Goal: Task Accomplishment & Management: Use online tool/utility

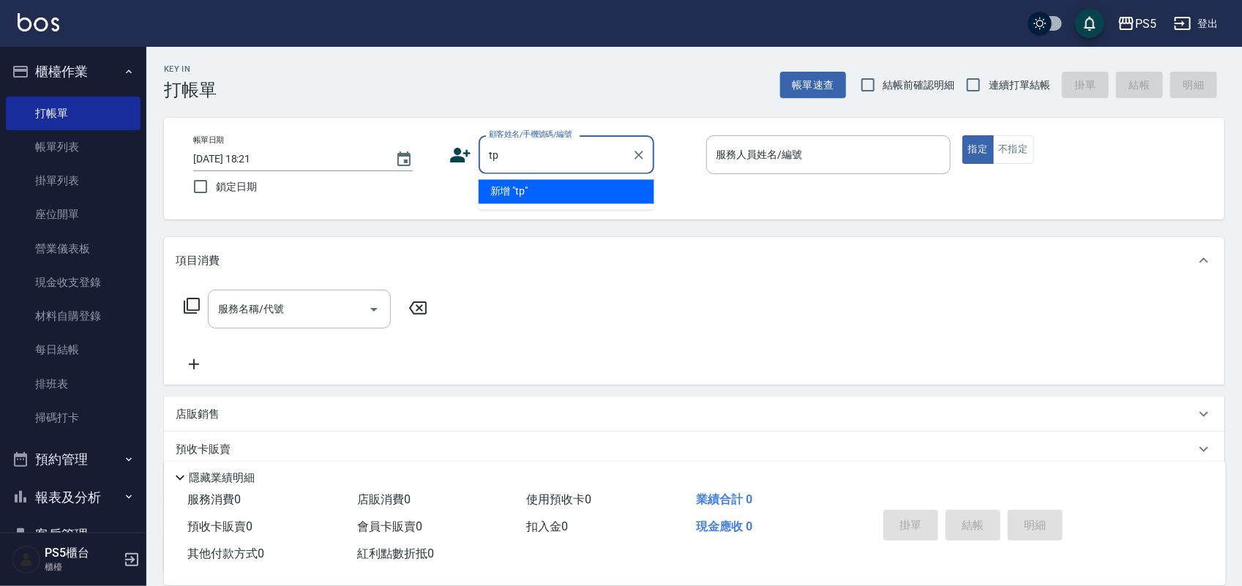
type input "t"
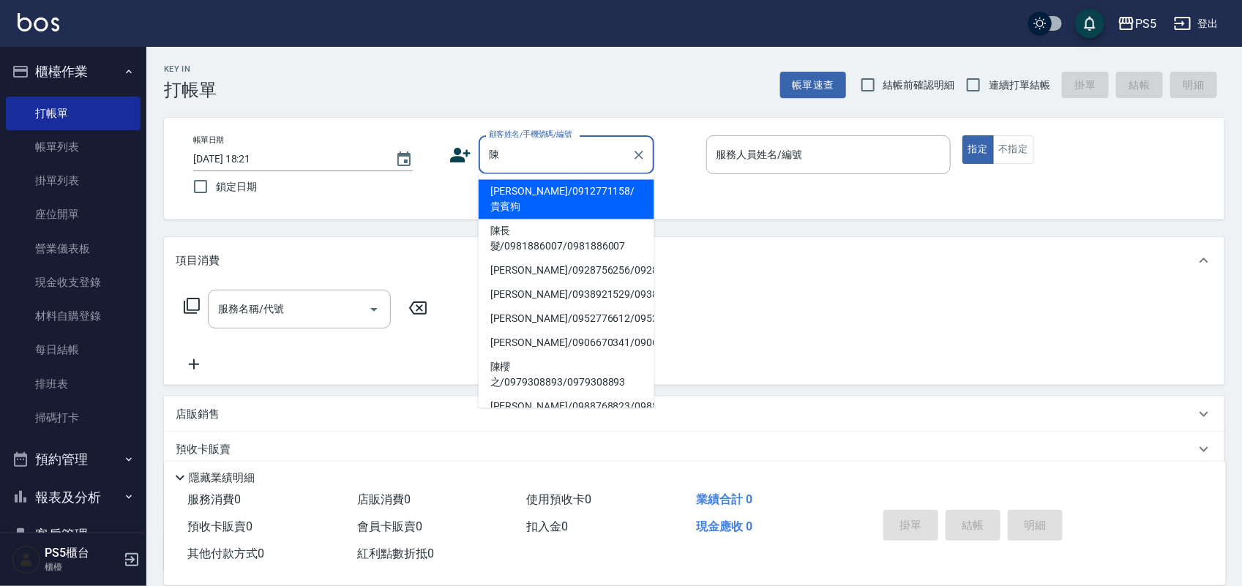
click at [525, 224] on li "陳長髮/0981886007/0981886007" at bounding box center [567, 240] width 176 height 40
type input "陳長髮/0981886007/0981886007"
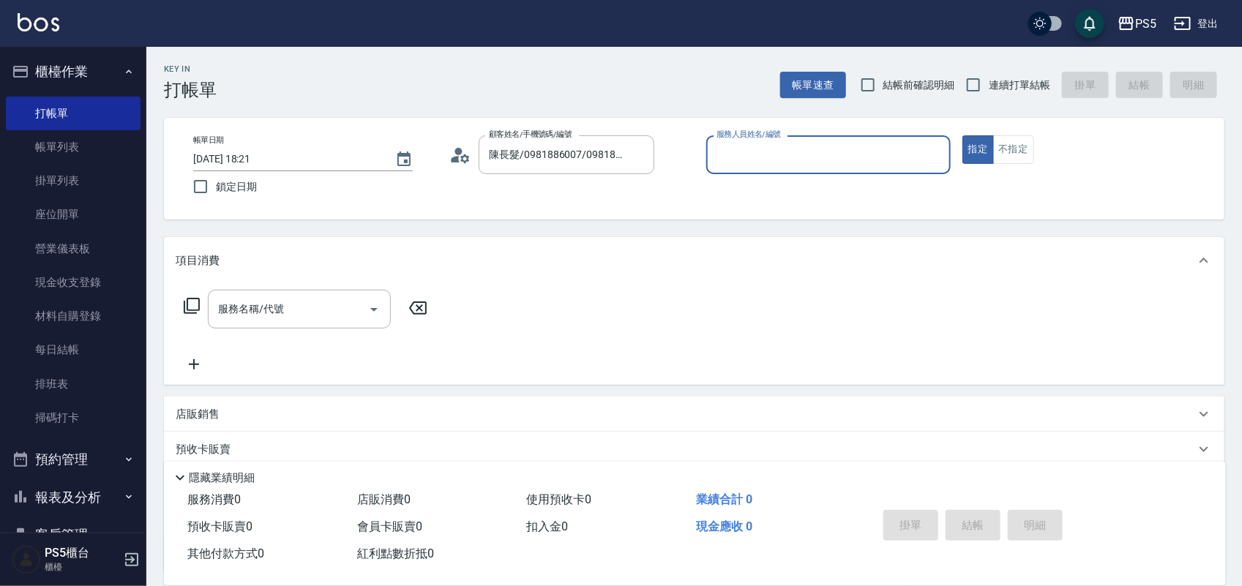
type input "Jolie-5"
click at [299, 304] on input "服務名稱/代號" at bounding box center [288, 309] width 148 height 26
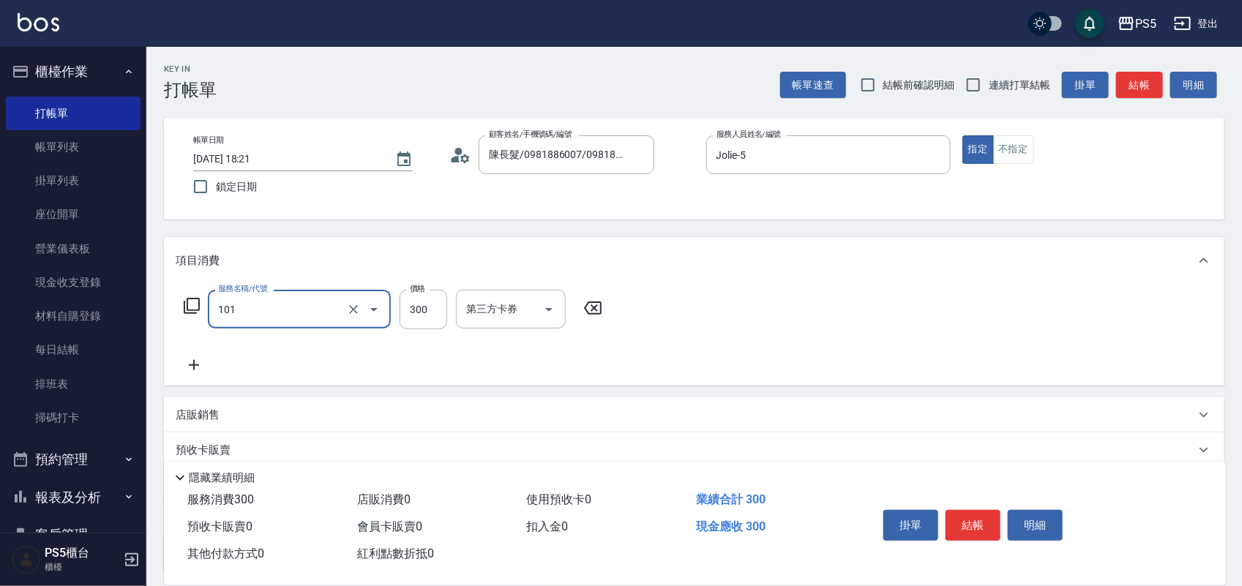
type input "洗髮(101)"
type input "600"
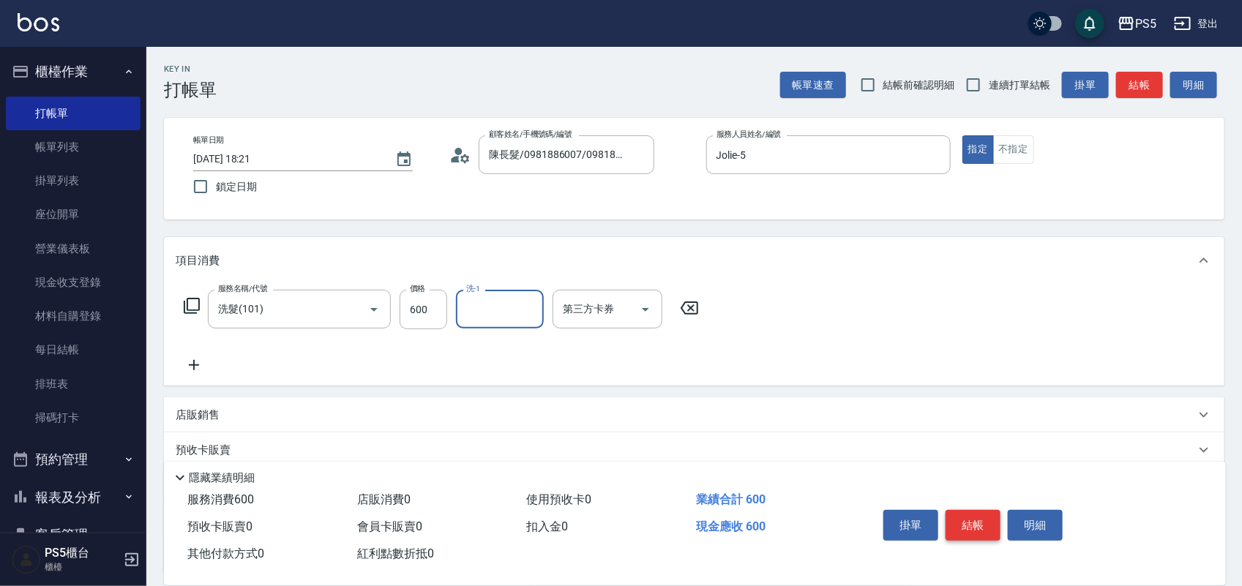
click at [963, 526] on button "結帳" at bounding box center [973, 525] width 55 height 31
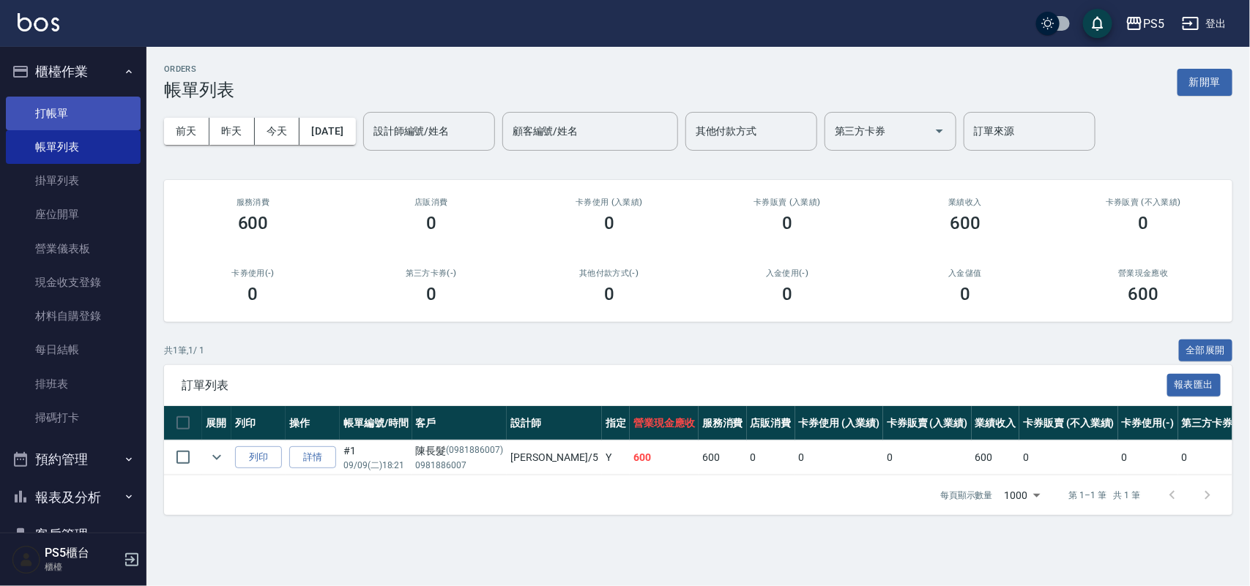
click at [48, 106] on link "打帳單" at bounding box center [73, 114] width 135 height 34
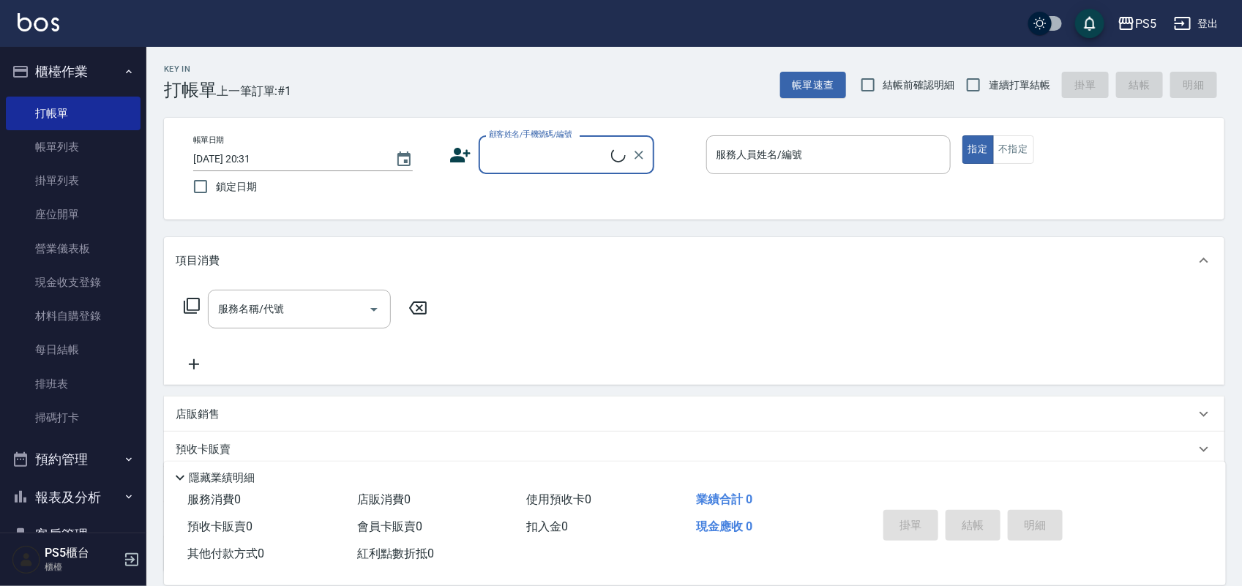
click at [536, 150] on input "顧客姓名/手機號碼/編號" at bounding box center [548, 155] width 126 height 26
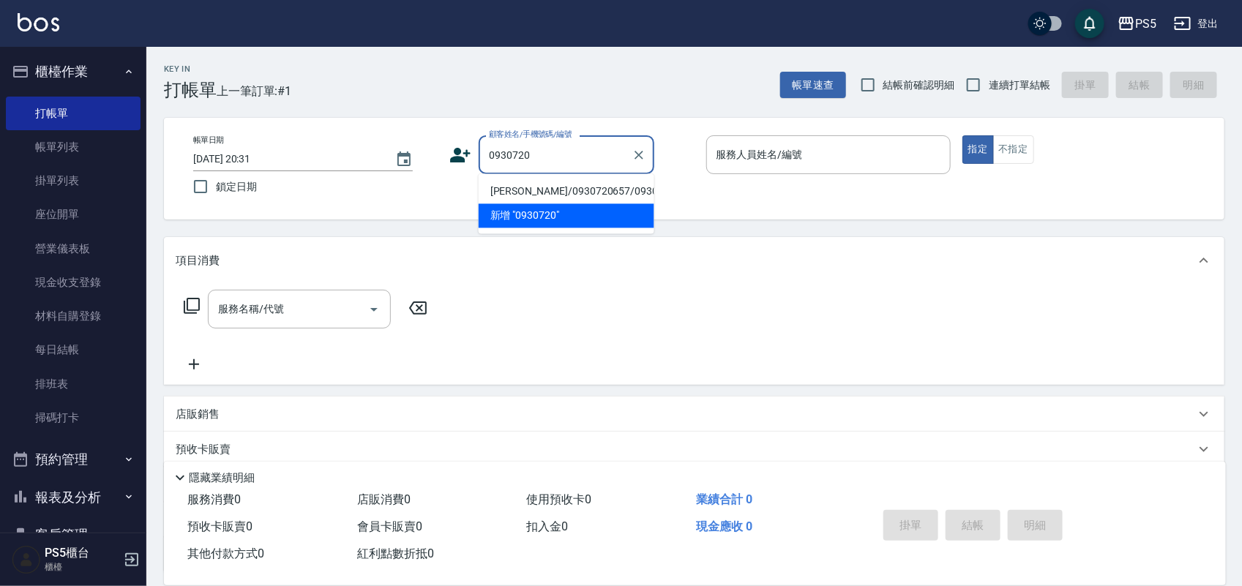
click at [512, 196] on li "[PERSON_NAME]/0930720657/0930720657" at bounding box center [567, 192] width 176 height 24
type input "[PERSON_NAME]/0930720657/0930720657"
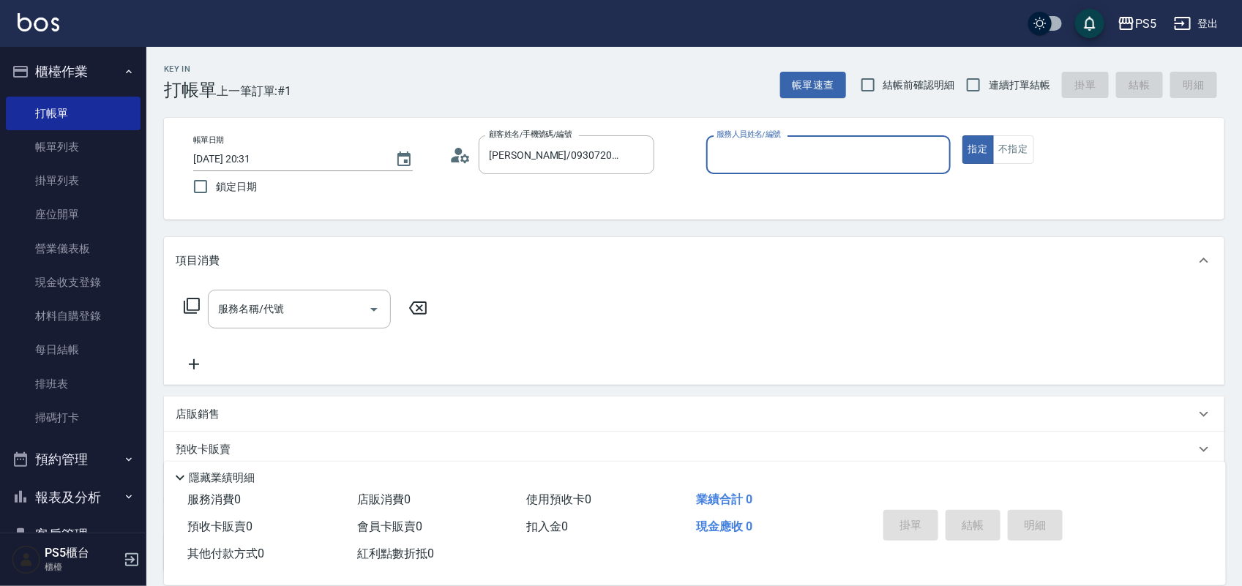
type input "Jolie-5"
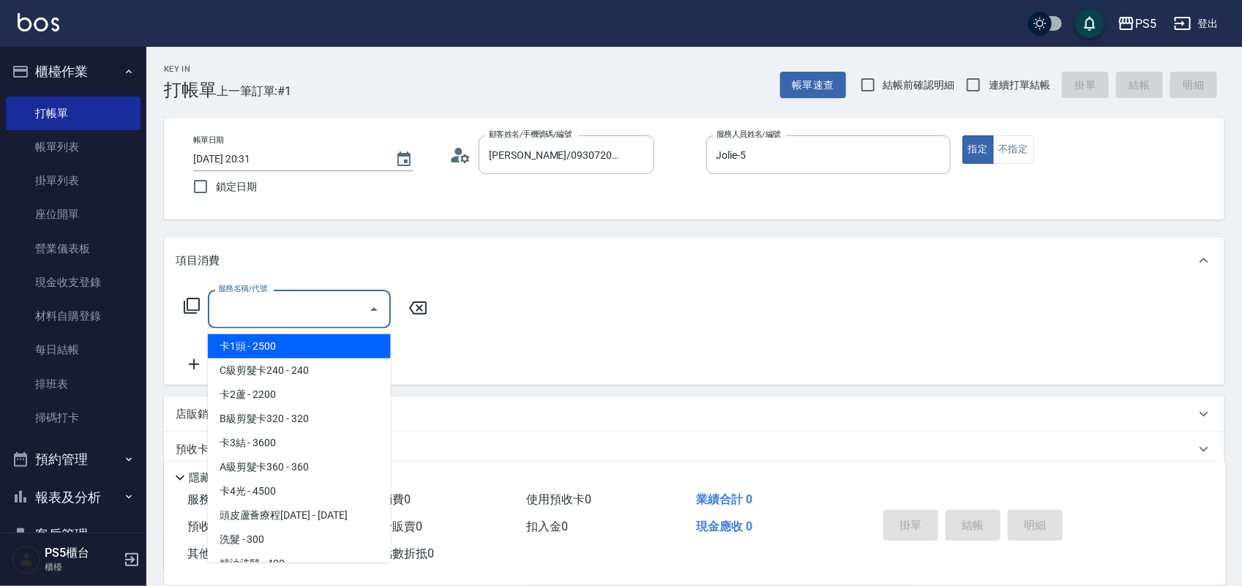
click at [317, 304] on input "服務名稱/代號" at bounding box center [288, 309] width 148 height 26
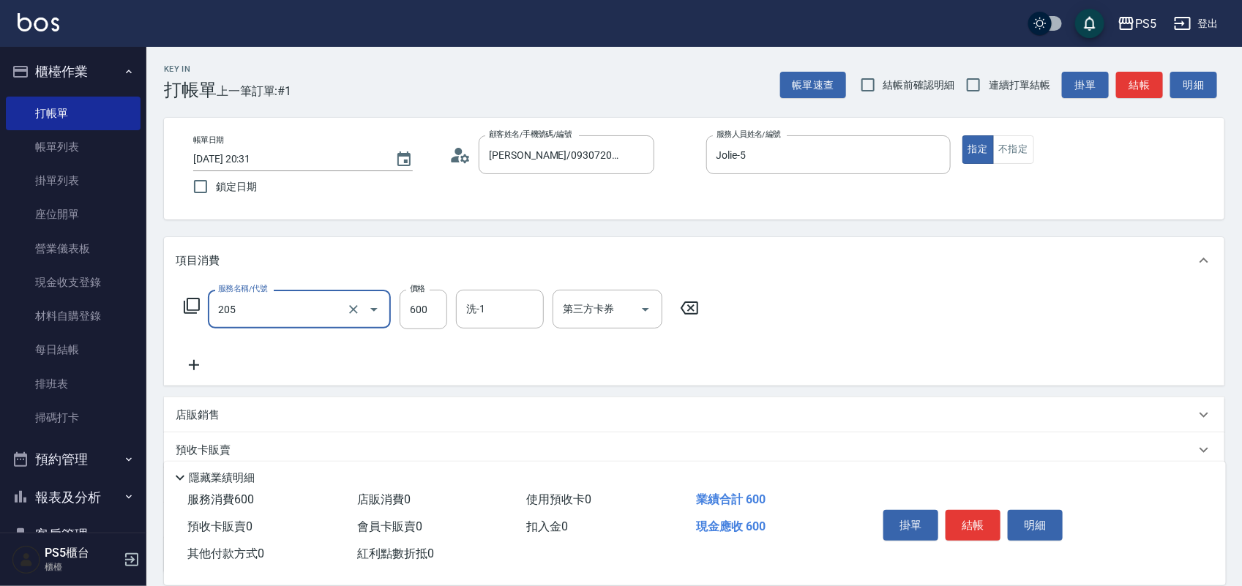
type input "A級洗剪600(205)"
click at [989, 526] on button "結帳" at bounding box center [973, 525] width 55 height 31
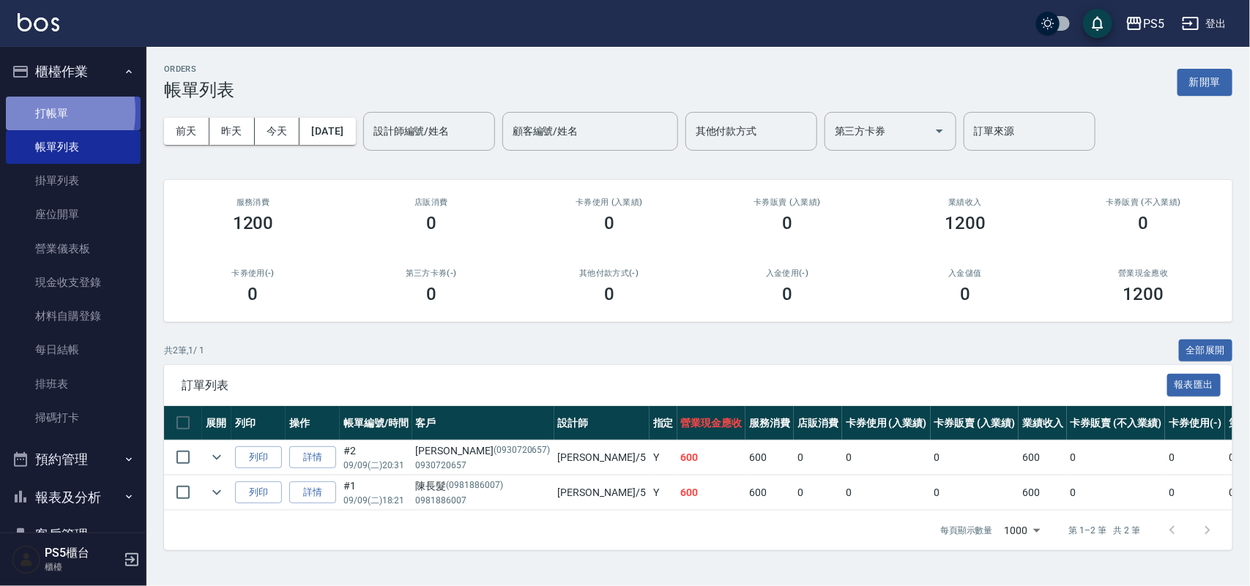
click at [20, 111] on link "打帳單" at bounding box center [73, 114] width 135 height 34
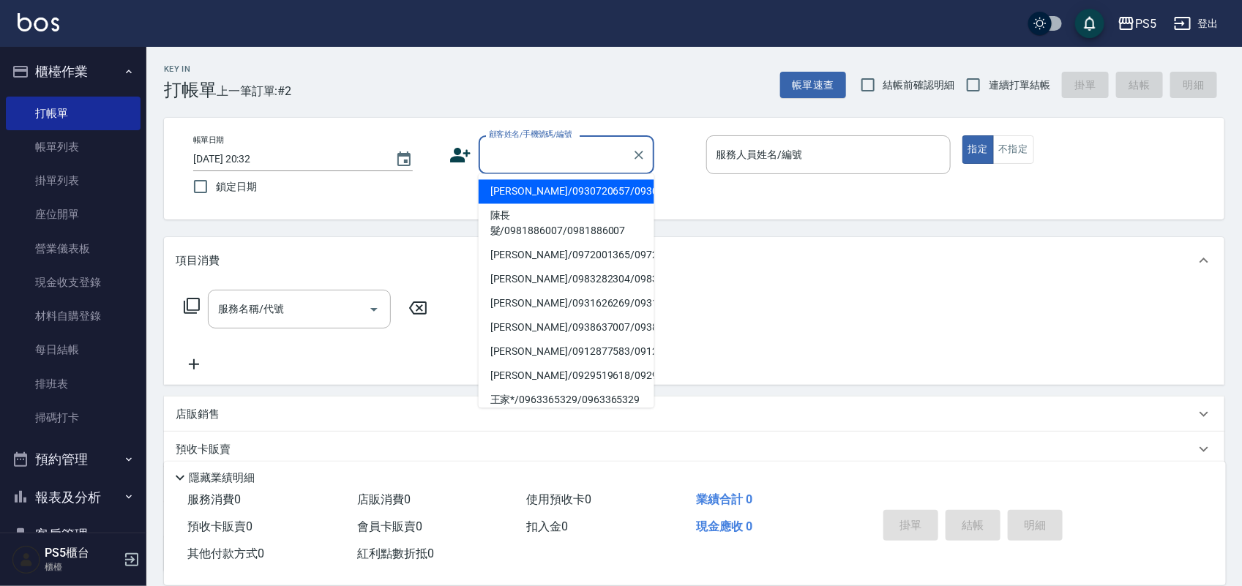
click at [546, 147] on input "顧客姓名/手機號碼/編號" at bounding box center [555, 155] width 141 height 26
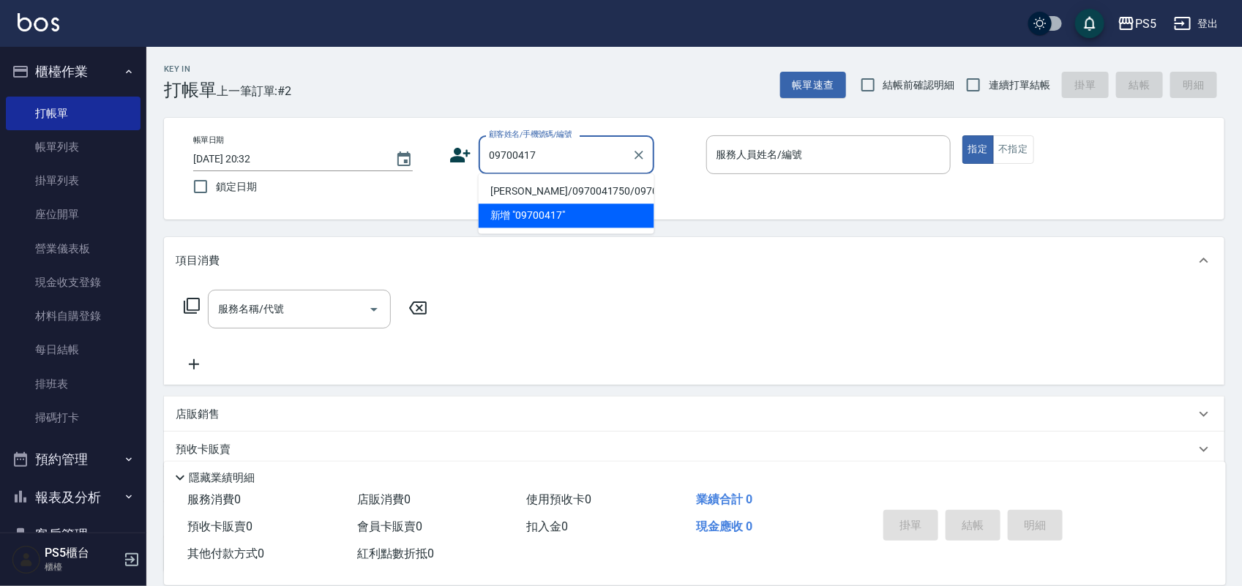
click at [513, 196] on li "[PERSON_NAME]/0970041750/0970041750" at bounding box center [567, 192] width 176 height 24
type input "[PERSON_NAME]/0970041750/0970041750"
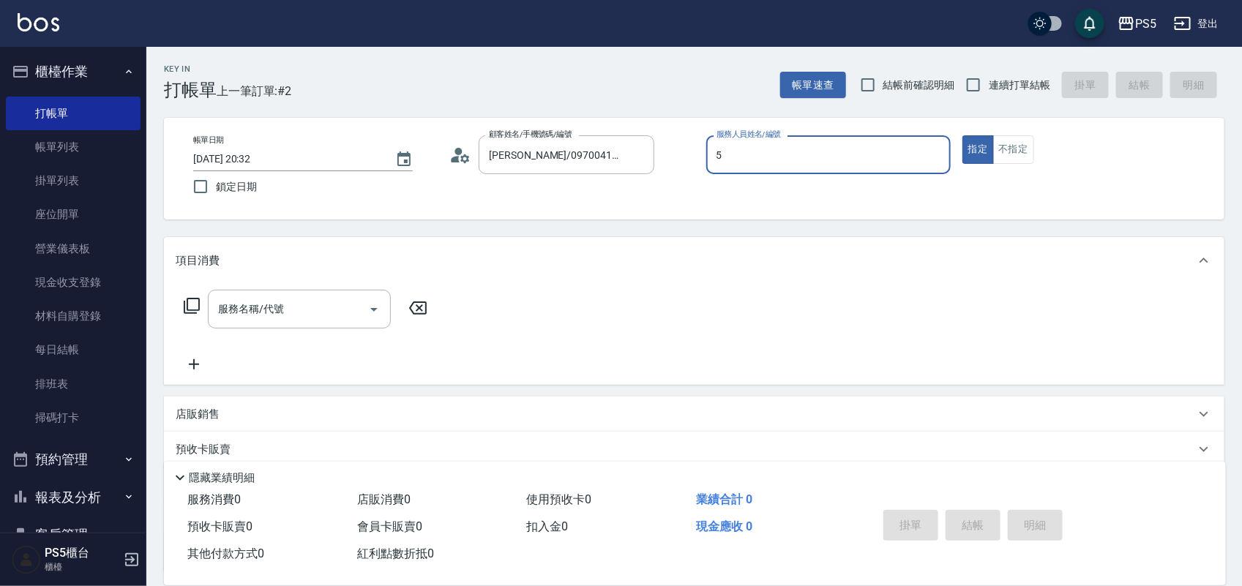
type input "Jolie-5"
type button "true"
click at [1031, 151] on button "不指定" at bounding box center [1013, 149] width 41 height 29
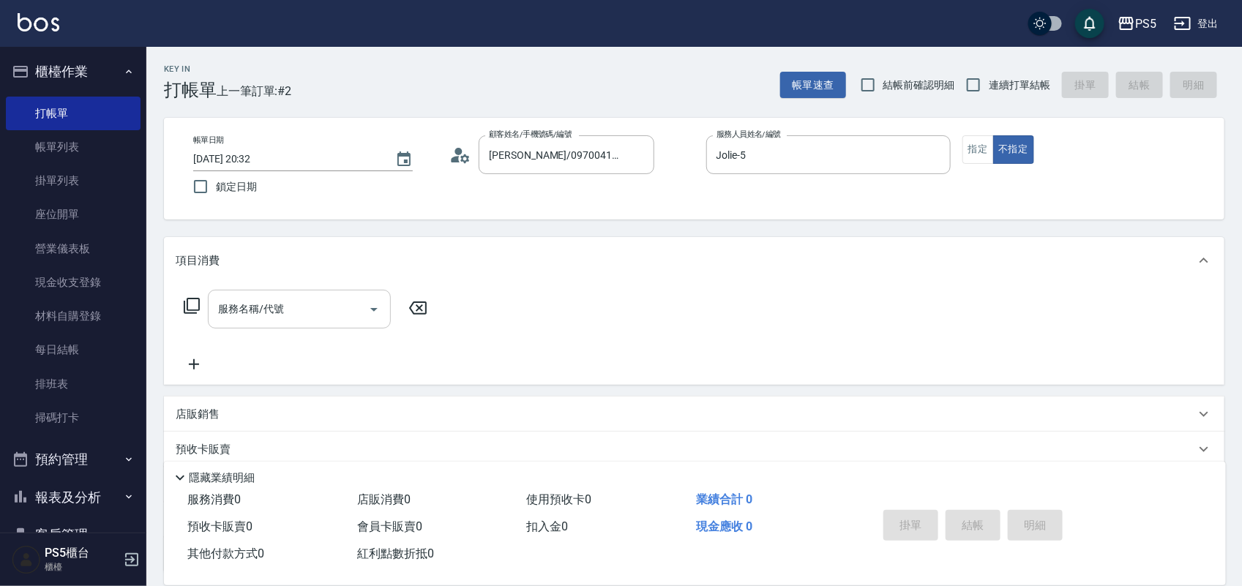
click at [294, 302] on input "服務名稱/代號" at bounding box center [288, 309] width 148 height 26
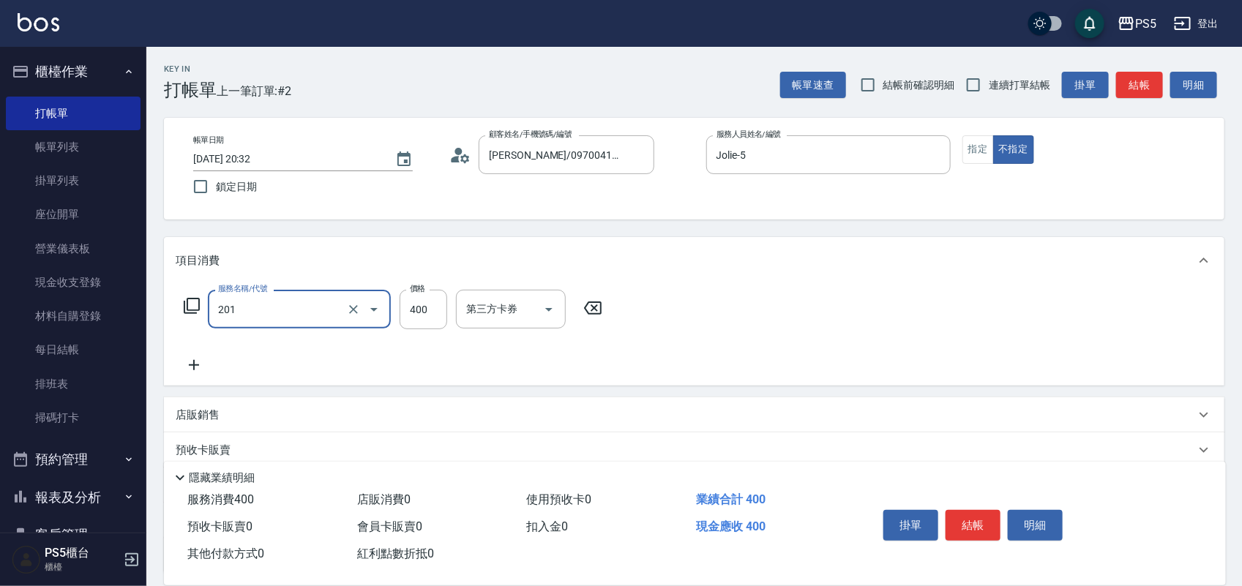
type input "洗剪400(201)"
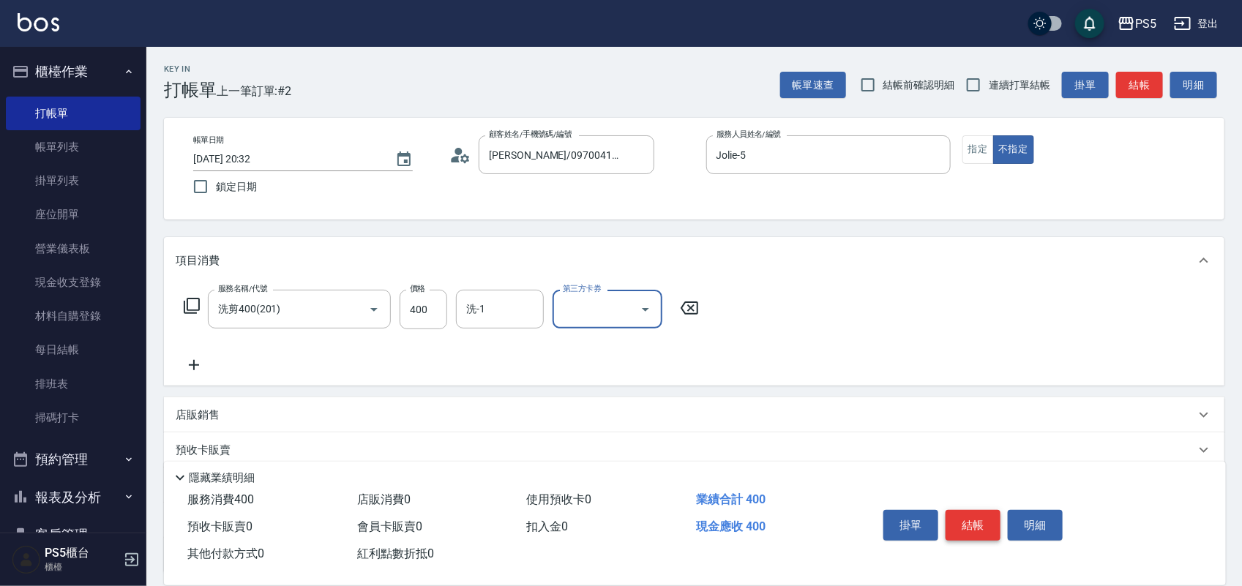
click at [974, 514] on button "結帳" at bounding box center [973, 525] width 55 height 31
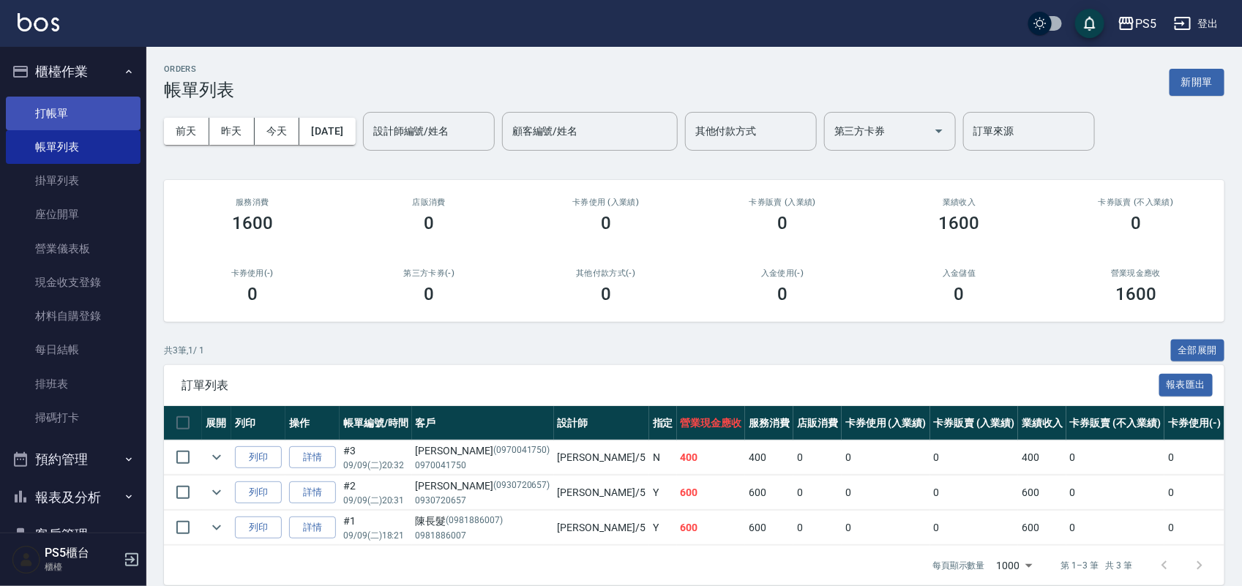
click at [83, 112] on link "打帳單" at bounding box center [73, 114] width 135 height 34
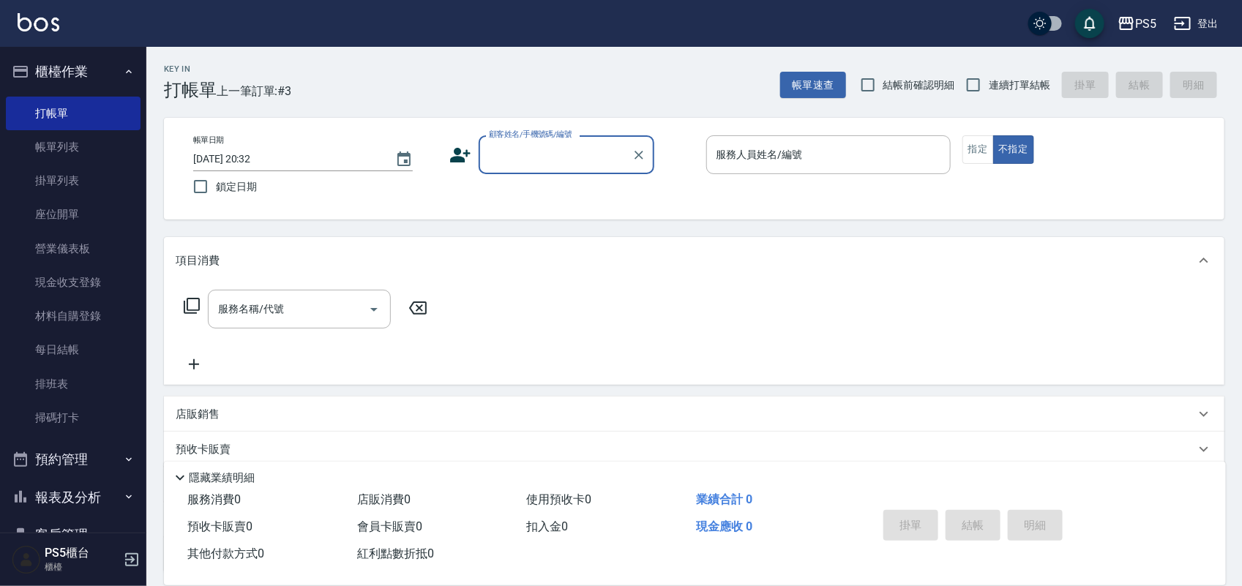
click at [514, 152] on input "顧客姓名/手機號碼/編號" at bounding box center [555, 155] width 141 height 26
type input "0"
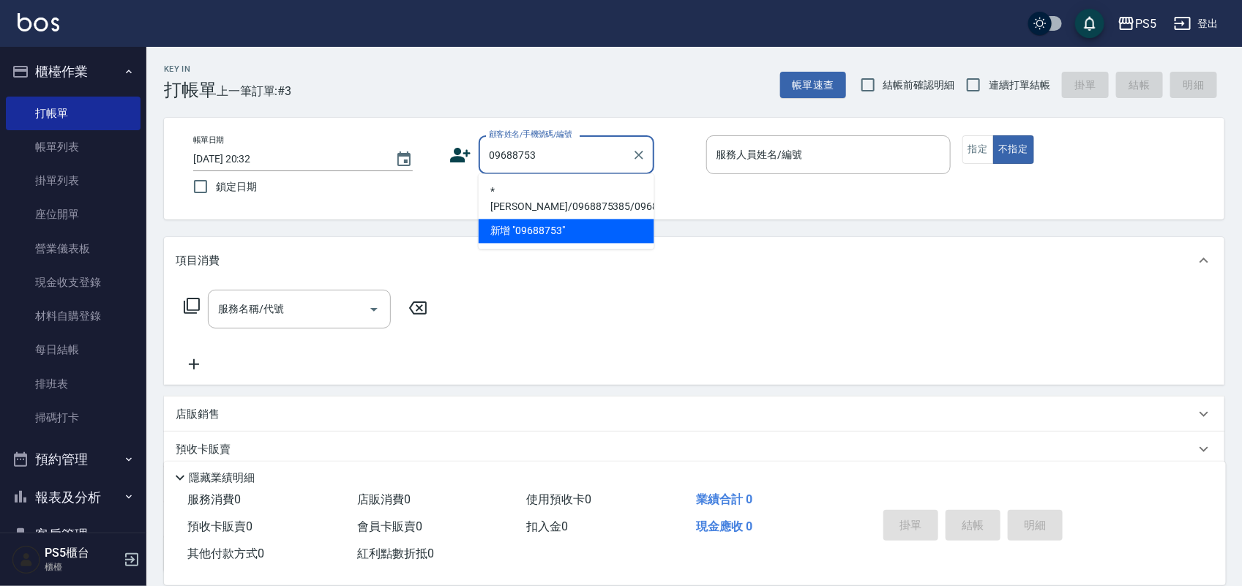
click at [509, 198] on li "*[PERSON_NAME]/0968875385/0968875385" at bounding box center [567, 200] width 176 height 40
type input "*[PERSON_NAME]/0968875385/0968875385"
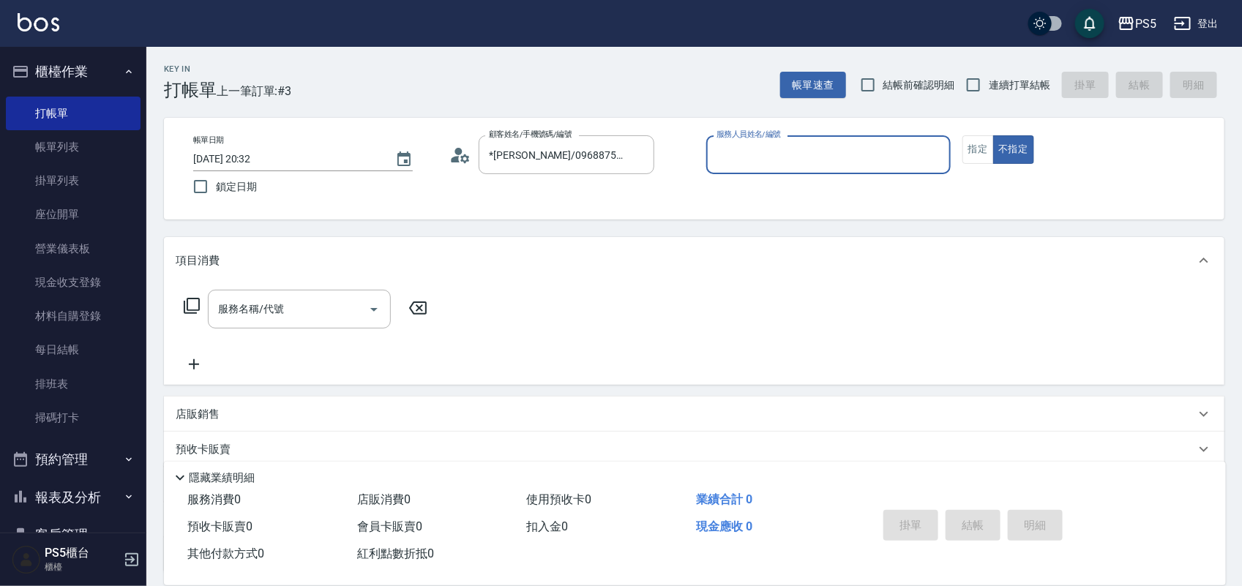
click at [754, 160] on input "服務人員姓名/編號" at bounding box center [828, 155] width 231 height 26
type input "Lita-6"
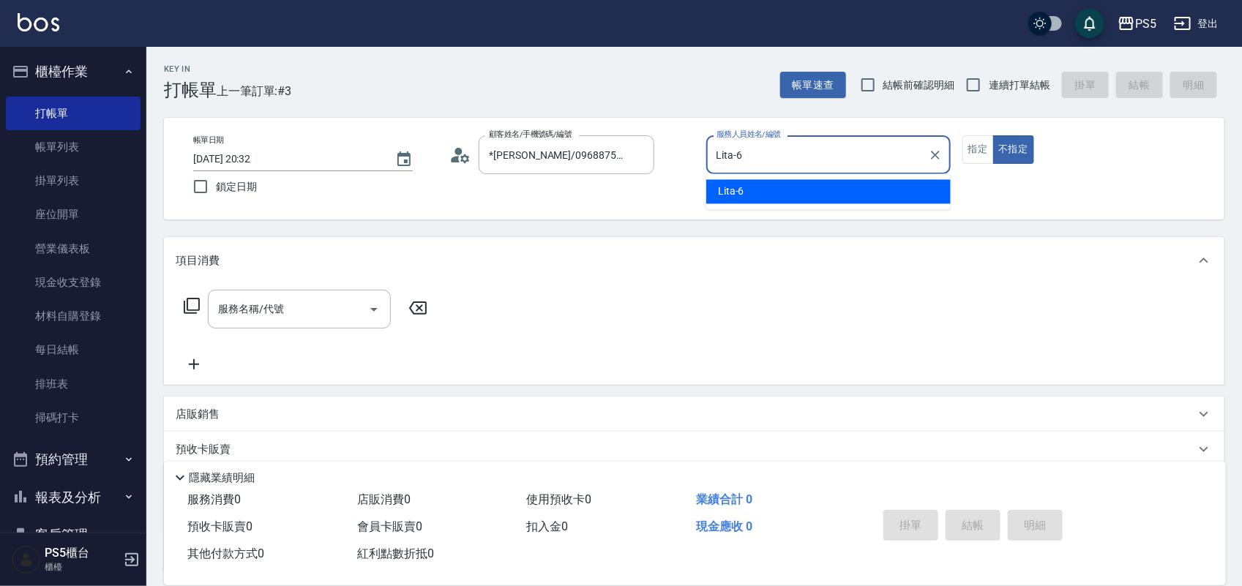
type button "false"
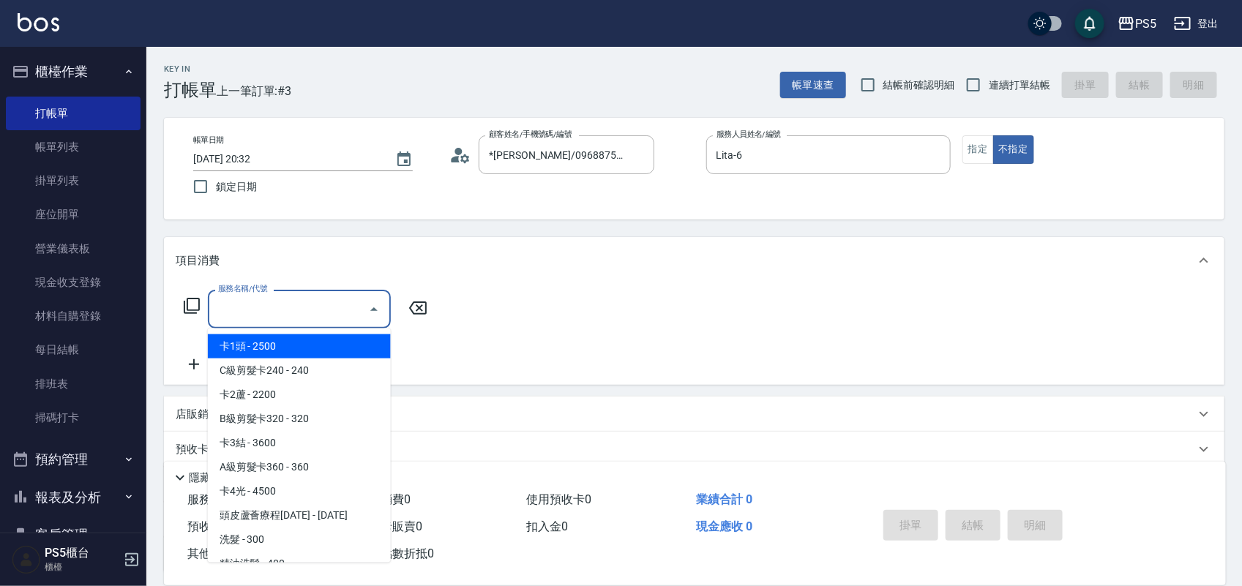
click at [258, 316] on input "服務名稱/代號" at bounding box center [288, 309] width 148 height 26
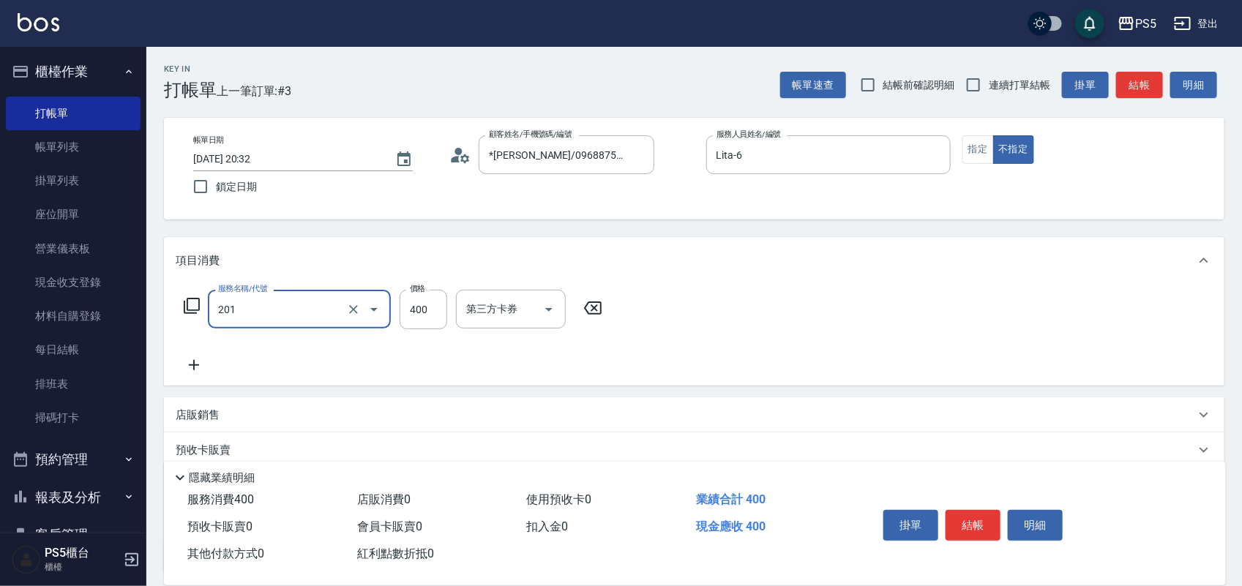
type input "洗剪400(201)"
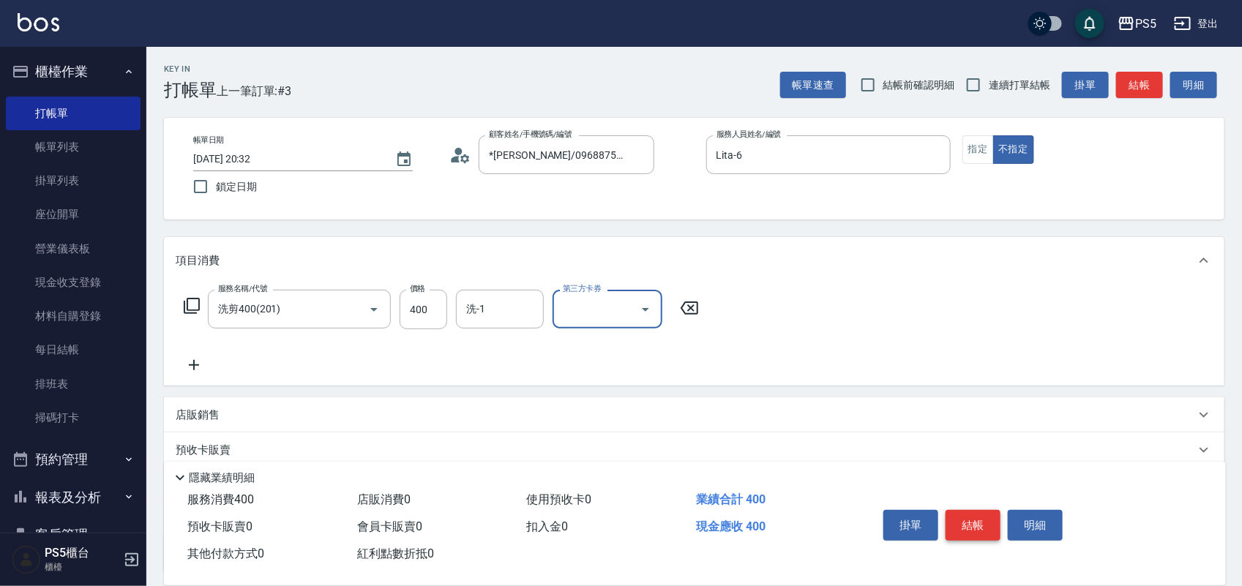
click at [976, 517] on button "結帳" at bounding box center [973, 525] width 55 height 31
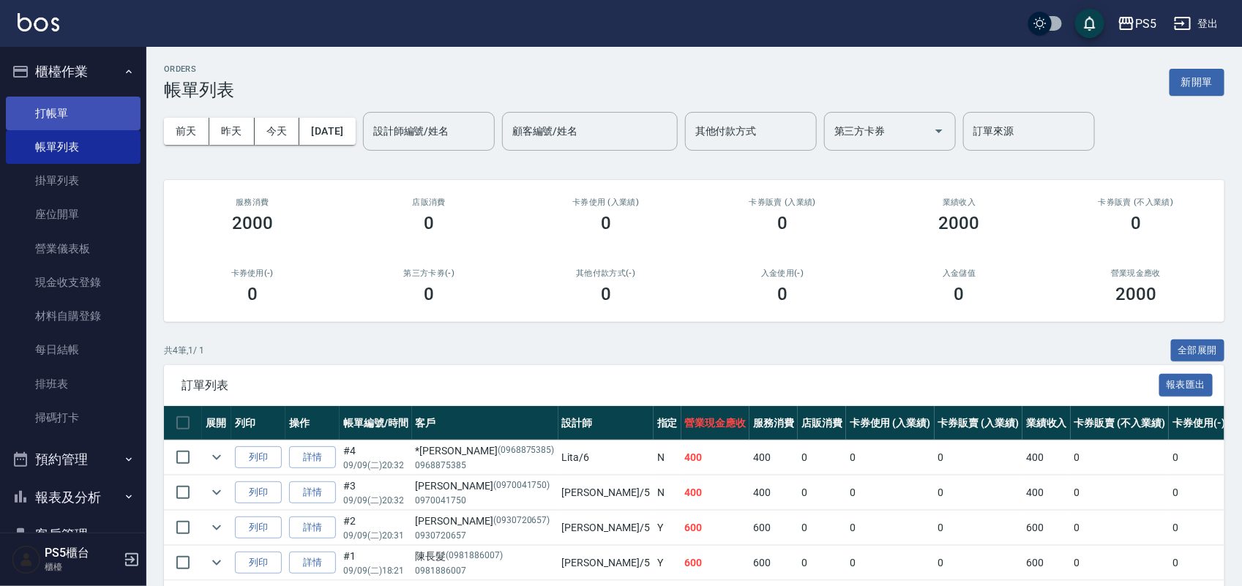
click at [70, 106] on link "打帳單" at bounding box center [73, 114] width 135 height 34
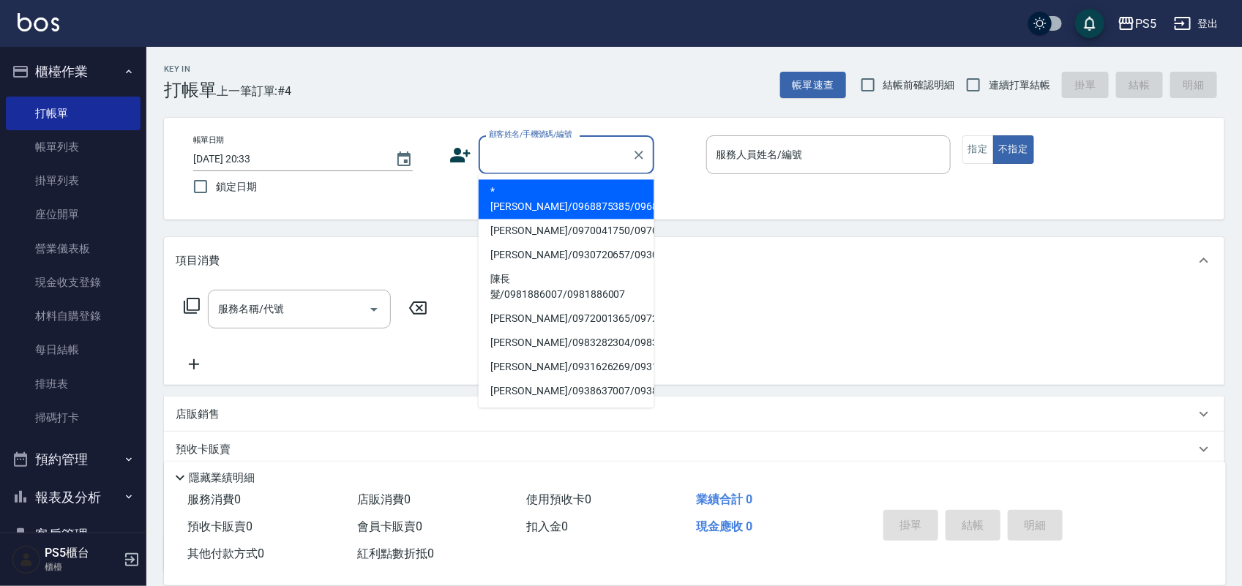
click at [517, 151] on input "顧客姓名/手機號碼/編號" at bounding box center [555, 155] width 141 height 26
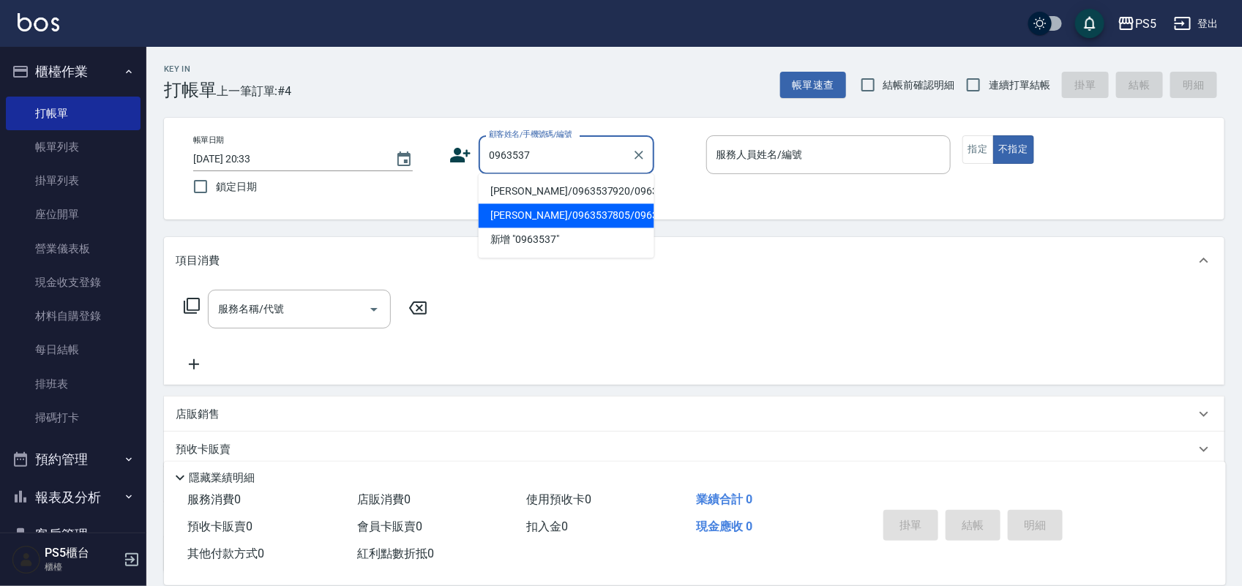
click at [509, 228] on li "[PERSON_NAME]/0963537805/0963537805" at bounding box center [567, 216] width 176 height 24
type input "[PERSON_NAME]/0963537805/0963537805"
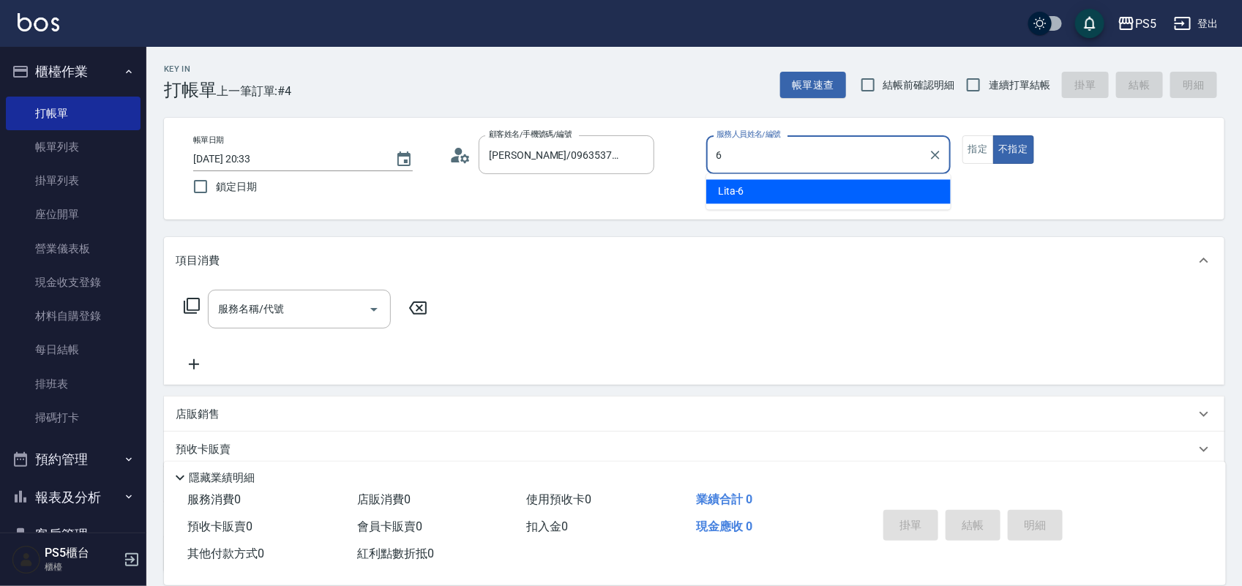
type input "Lita-6"
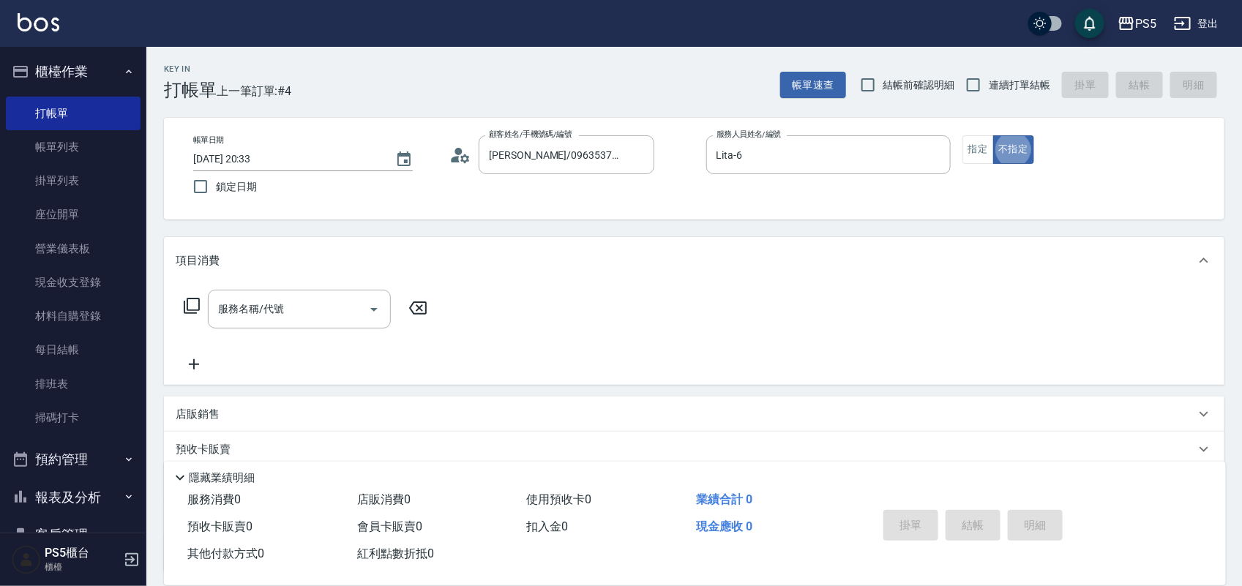
type button "false"
click at [982, 154] on button "指定" at bounding box center [978, 149] width 31 height 29
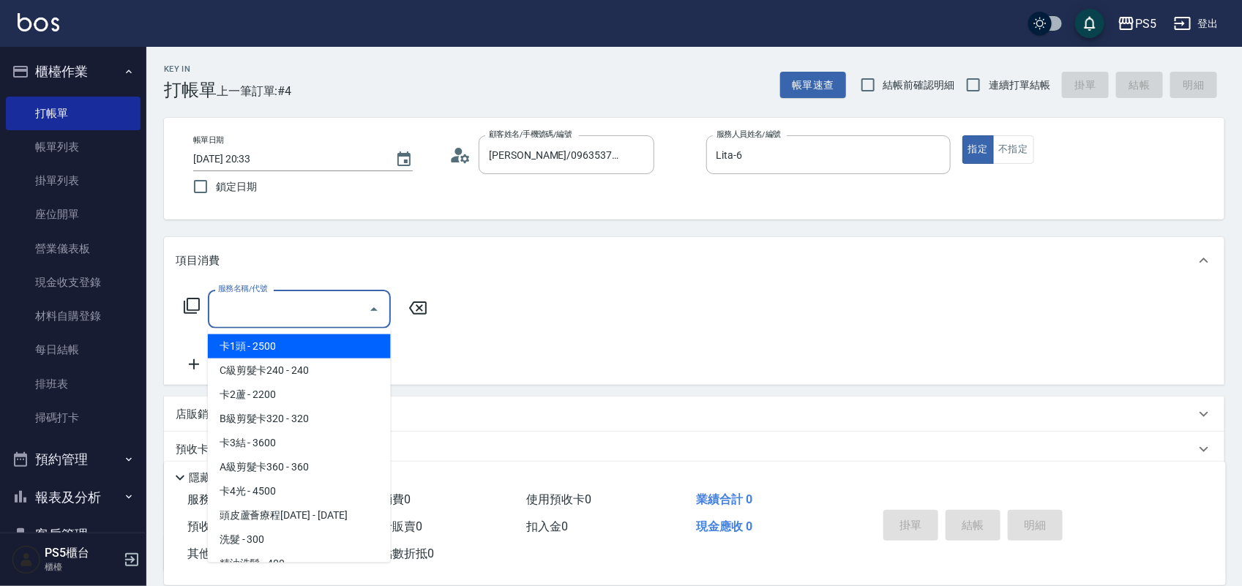
click at [247, 317] on input "服務名稱/代號" at bounding box center [288, 309] width 148 height 26
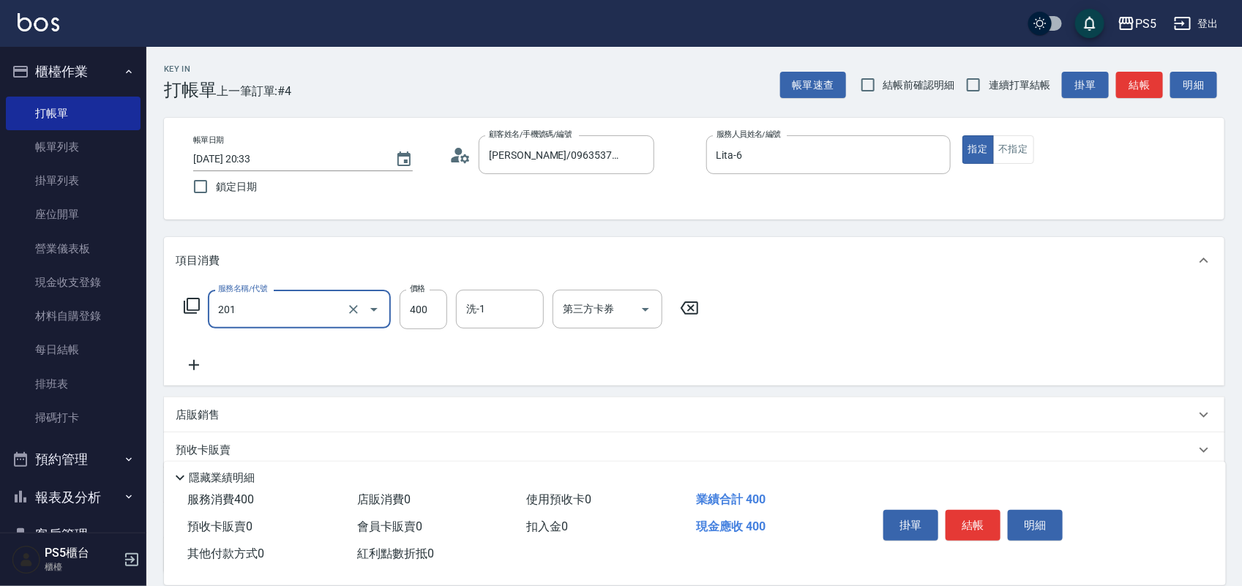
type input "洗剪400(201)"
type input "500"
click at [994, 528] on button "結帳" at bounding box center [973, 525] width 55 height 31
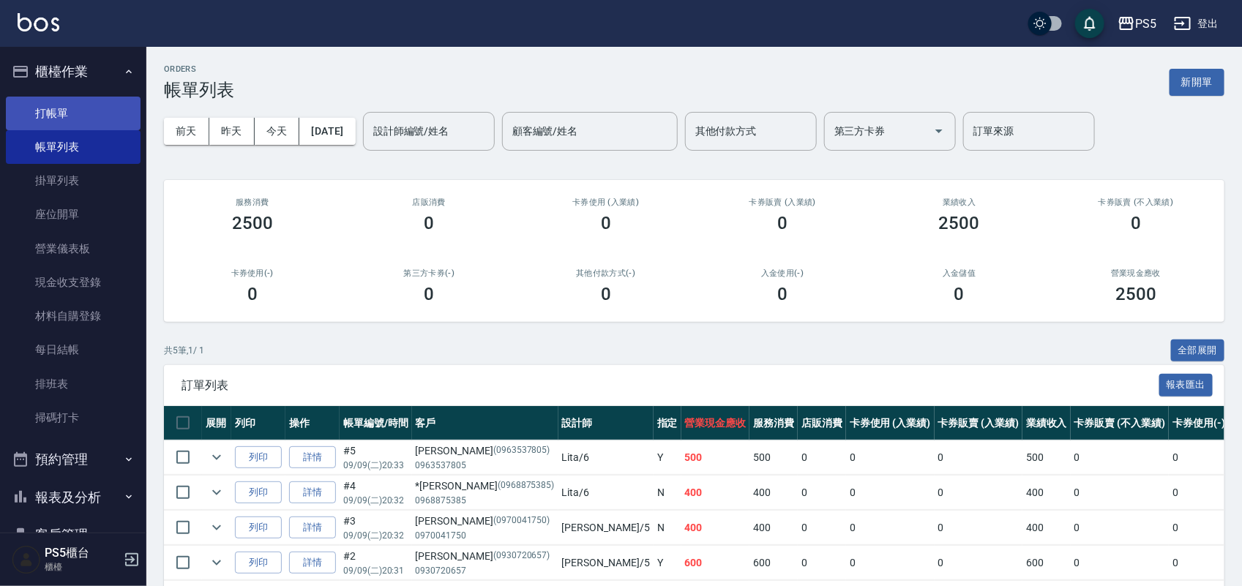
click at [48, 115] on link "打帳單" at bounding box center [73, 114] width 135 height 34
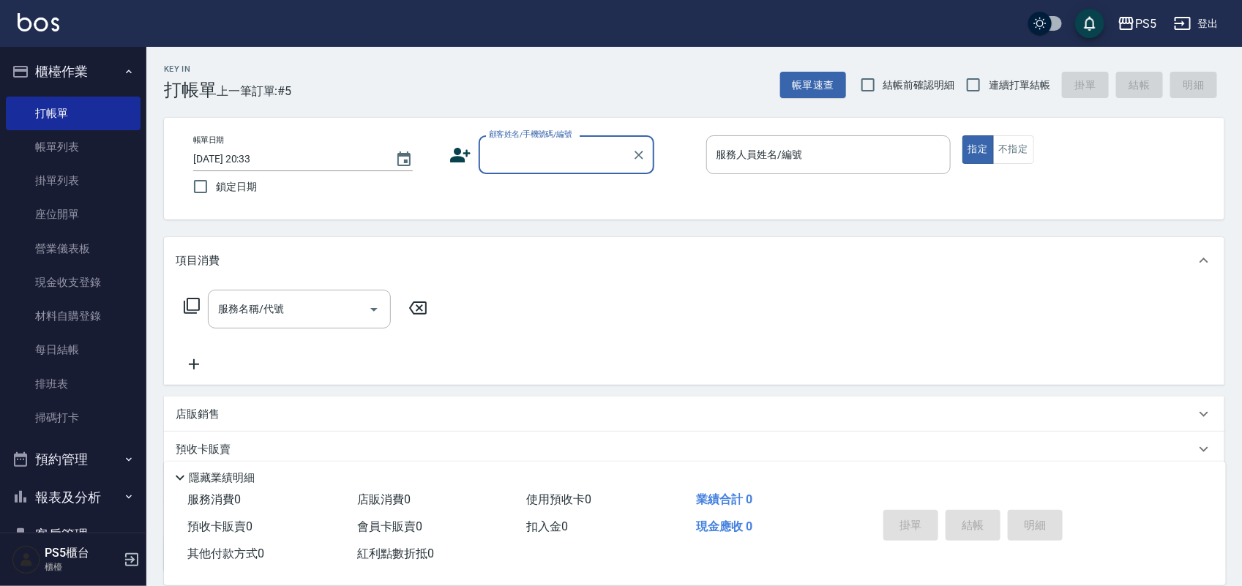
click at [452, 156] on icon at bounding box center [460, 155] width 22 height 22
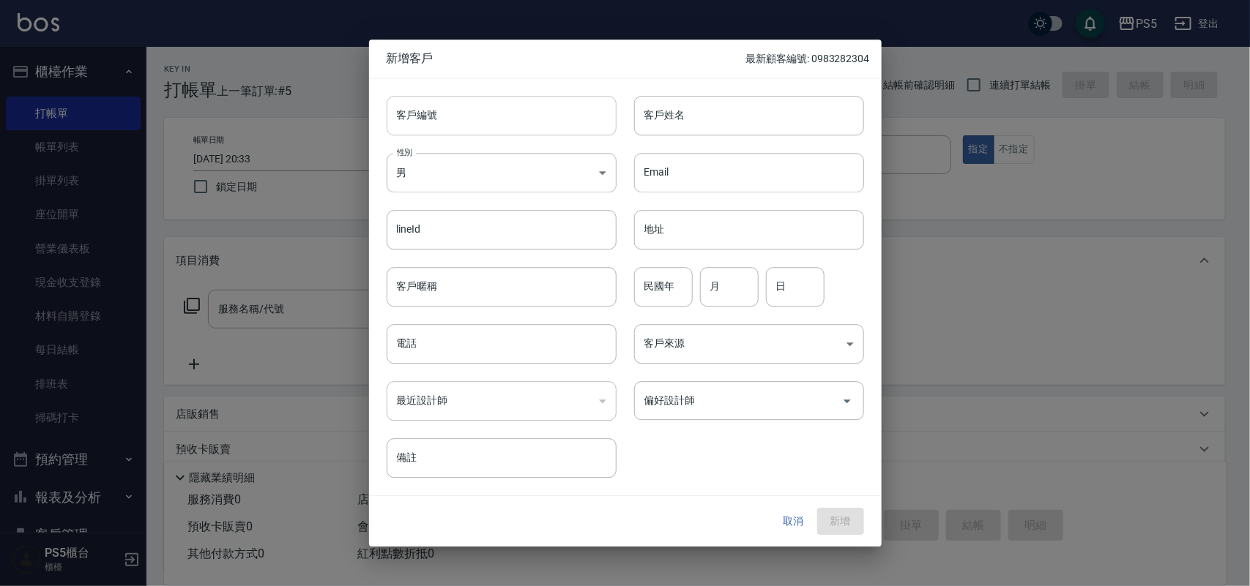
click at [485, 122] on input "客戶編號" at bounding box center [502, 116] width 230 height 40
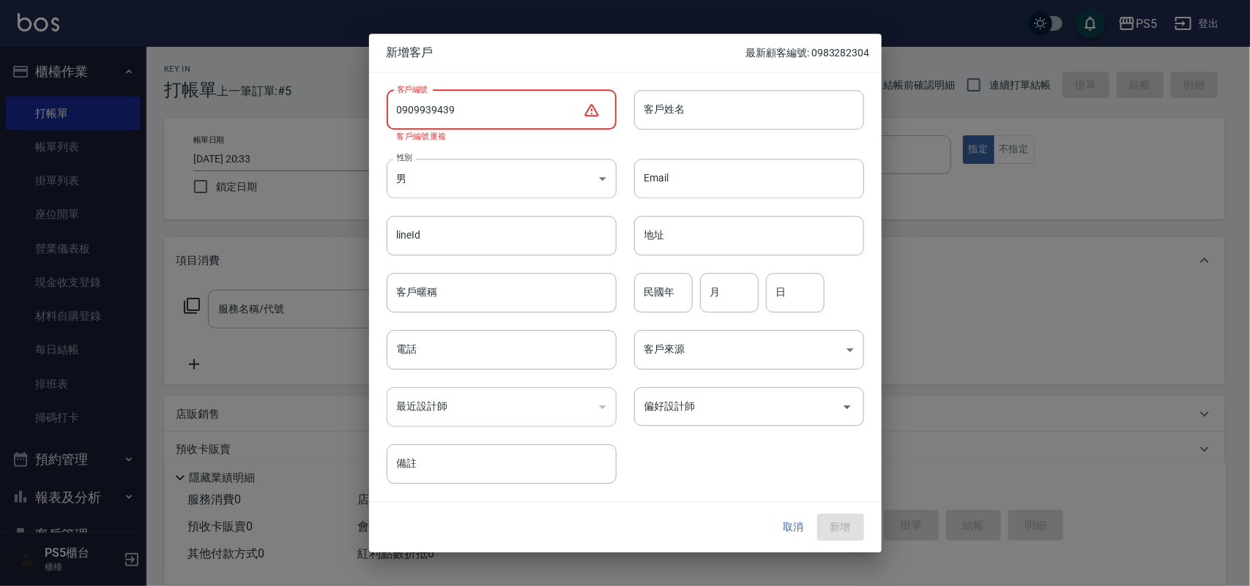
type input "0909939439"
click at [796, 527] on button "取消" at bounding box center [793, 528] width 47 height 27
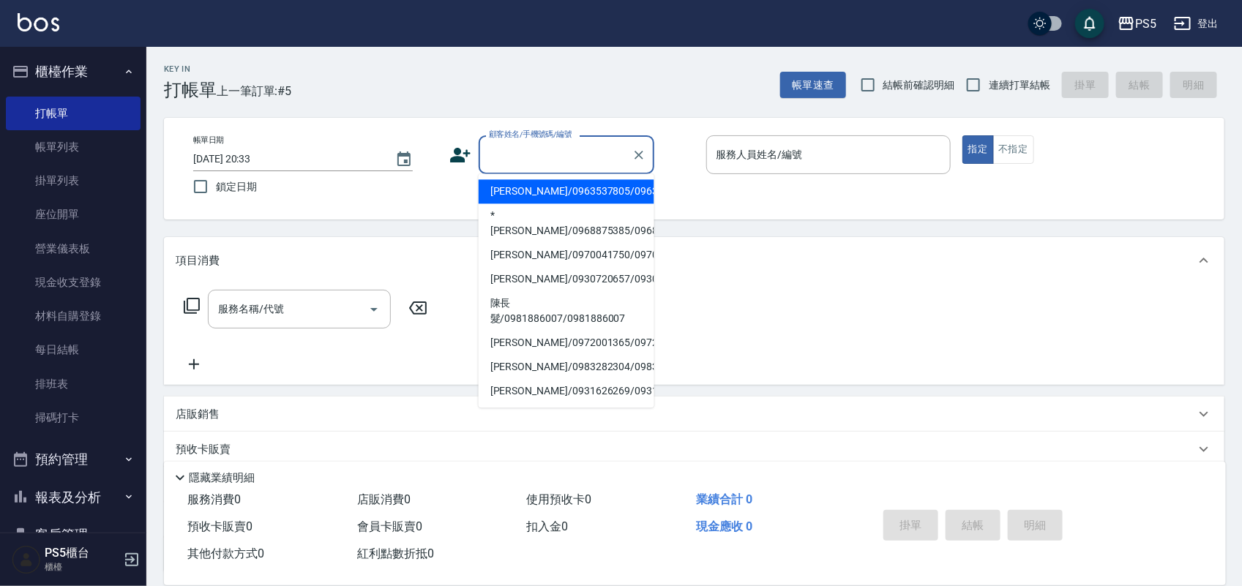
click at [526, 156] on input "顧客姓名/手機號碼/編號" at bounding box center [555, 155] width 141 height 26
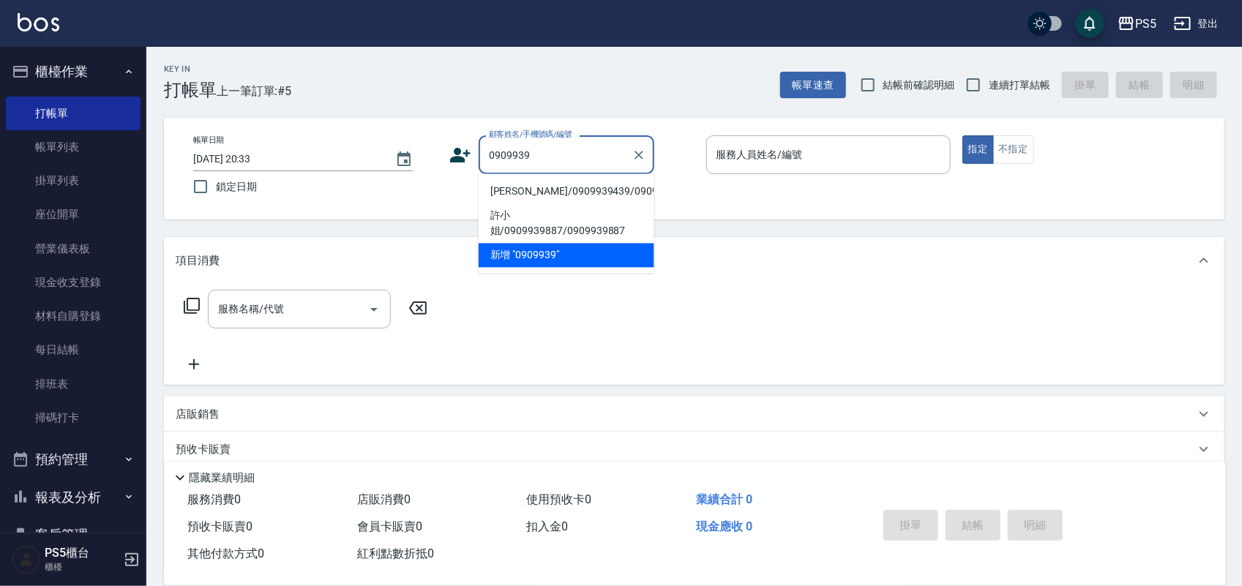
click at [501, 202] on li "[PERSON_NAME]/0909939439/0909939439" at bounding box center [567, 192] width 176 height 24
type input "[PERSON_NAME]/0909939439/0909939439"
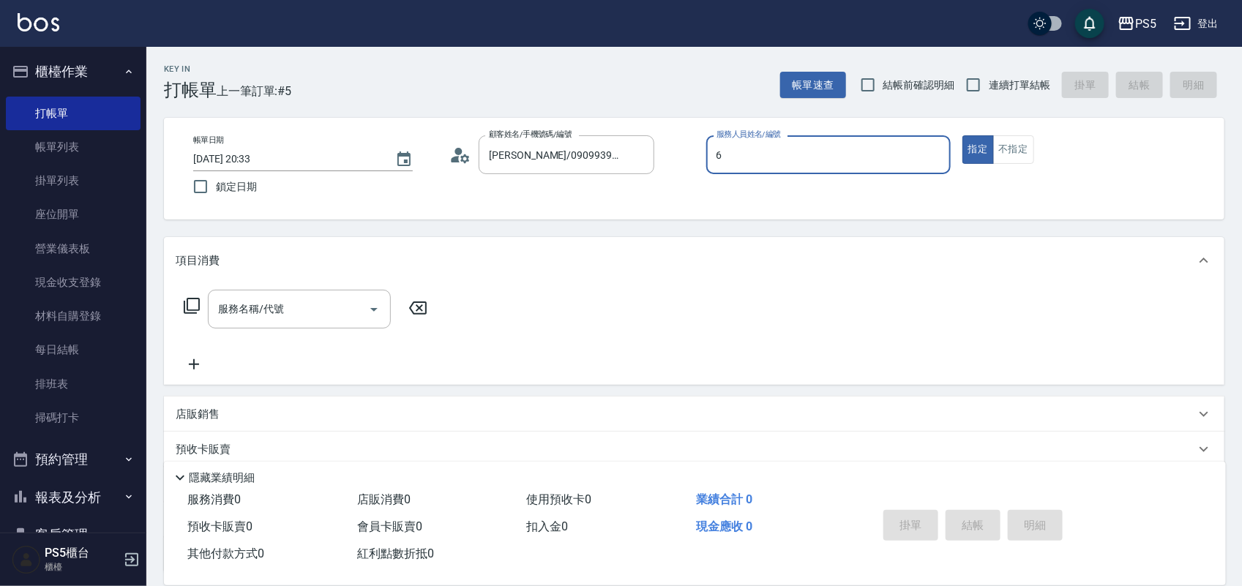
type input "Lita-6"
type button "true"
click at [1010, 146] on button "不指定" at bounding box center [1013, 149] width 41 height 29
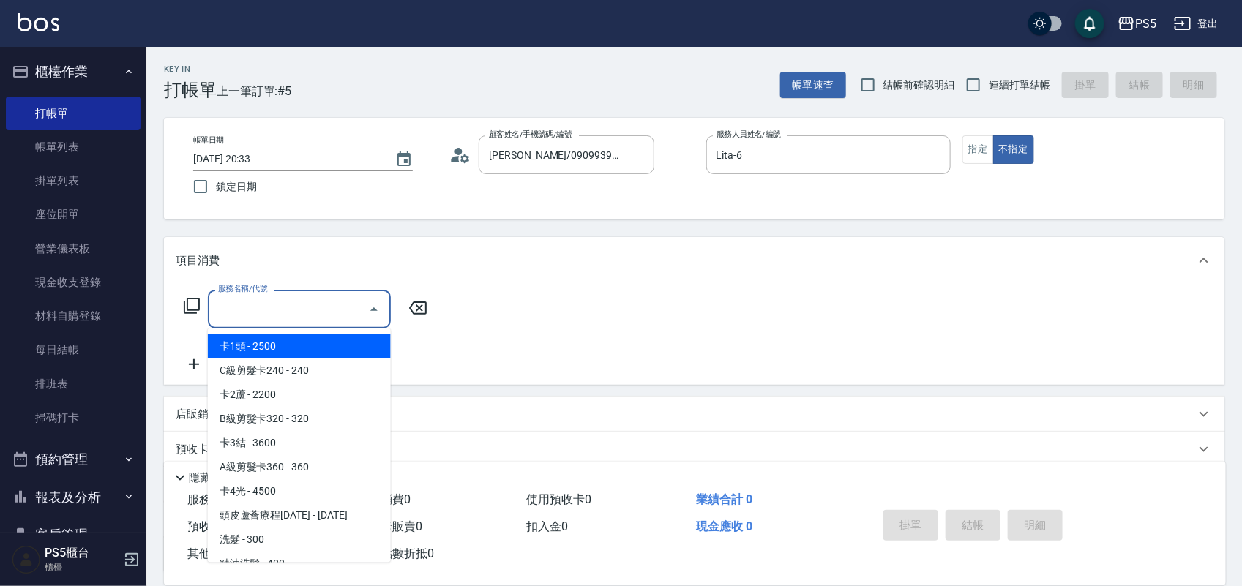
click at [302, 318] on input "服務名稱/代號" at bounding box center [288, 309] width 148 height 26
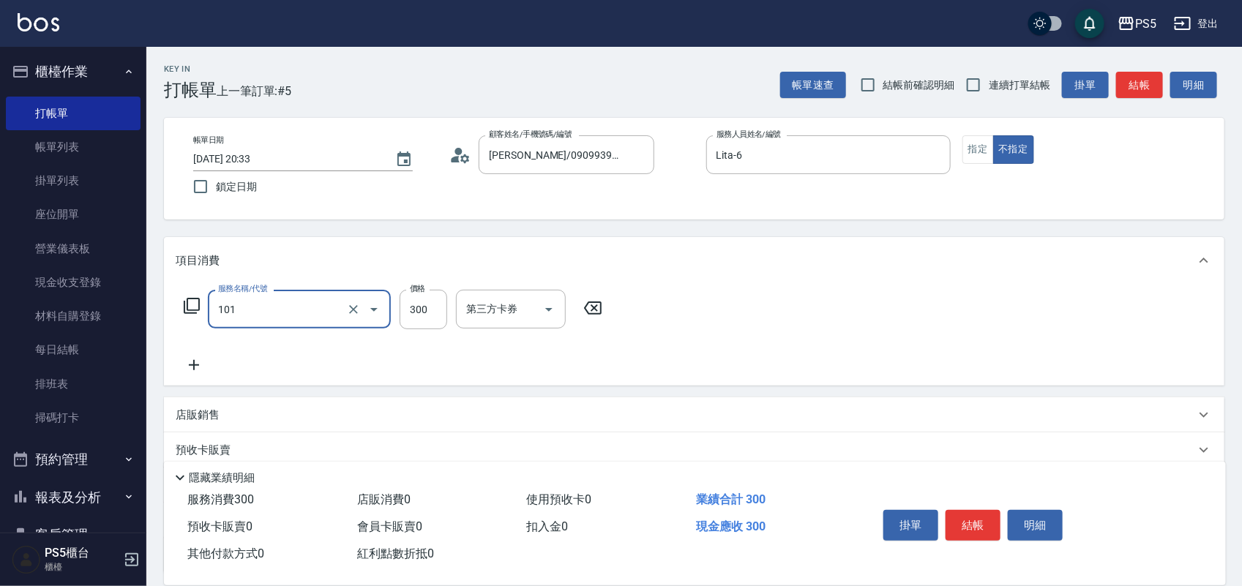
type input "洗髮(101)"
click at [971, 525] on button "結帳" at bounding box center [973, 525] width 55 height 31
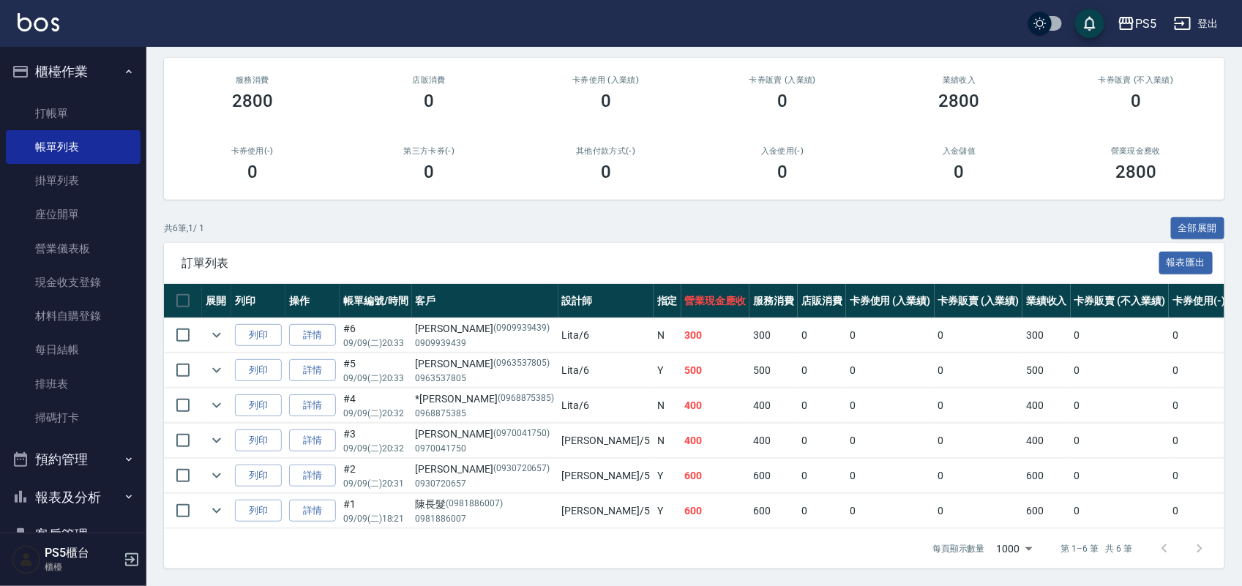
scroll to position [138, 0]
click at [211, 362] on icon "expand row" at bounding box center [217, 371] width 18 height 18
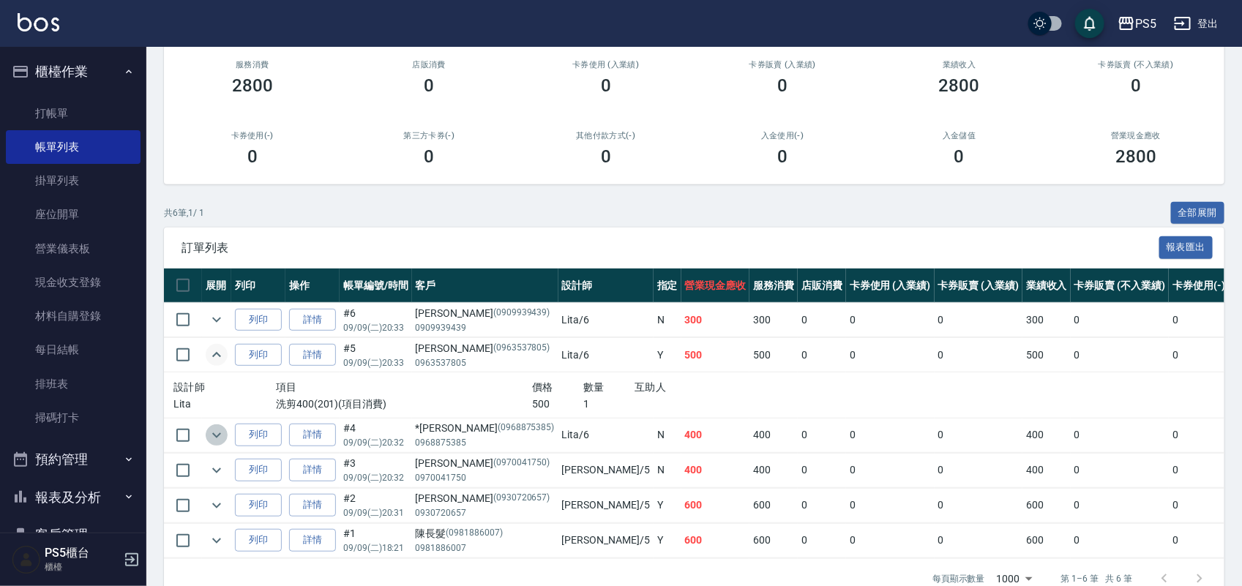
click at [217, 437] on icon "expand row" at bounding box center [216, 435] width 9 height 5
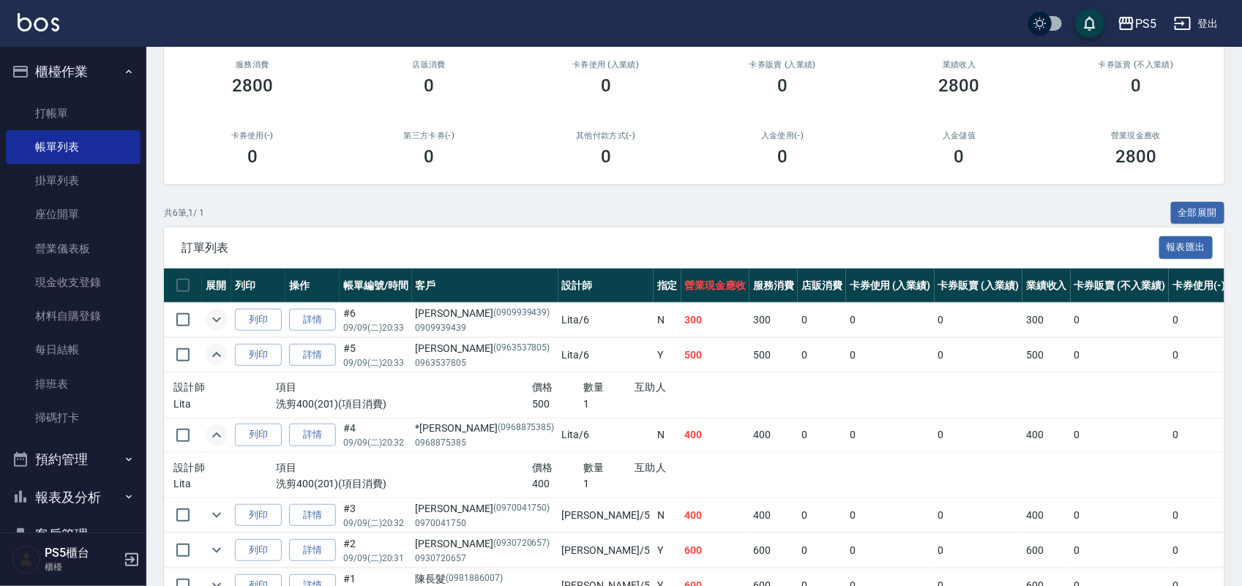
click at [224, 321] on icon "expand row" at bounding box center [217, 320] width 18 height 18
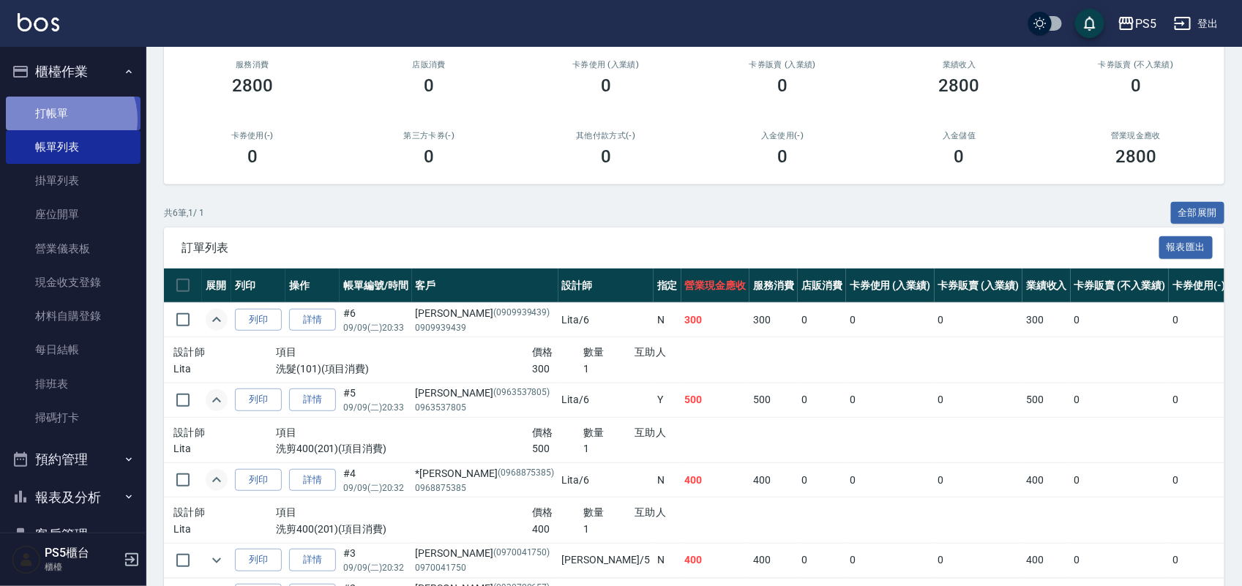
click at [63, 119] on link "打帳單" at bounding box center [73, 114] width 135 height 34
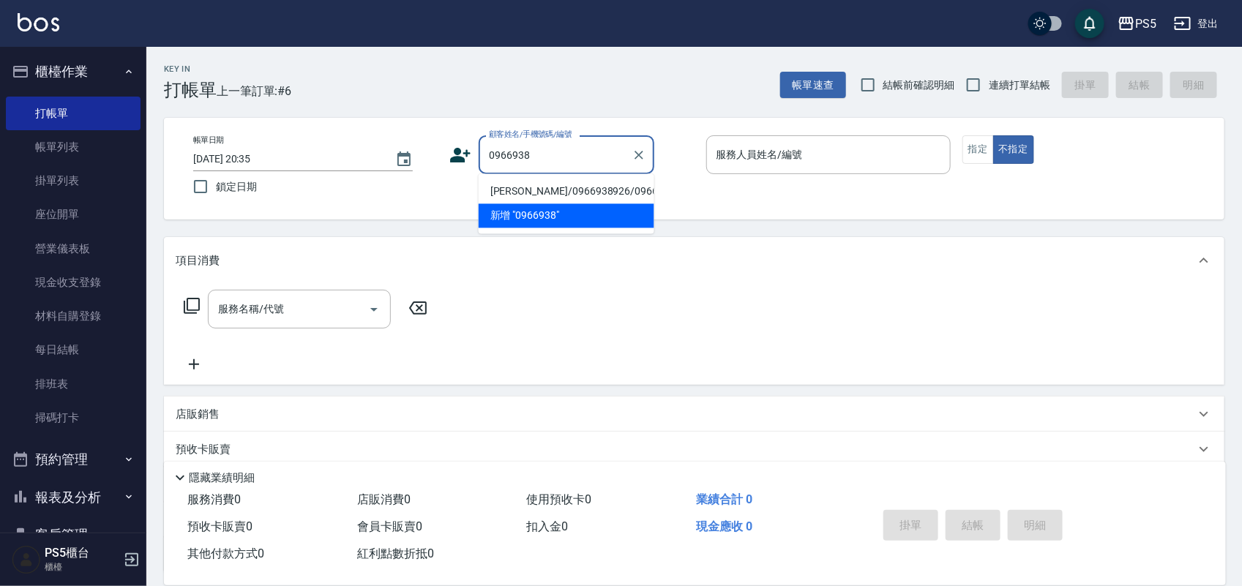
click at [550, 198] on li "[PERSON_NAME]/0966938926/0966938926" at bounding box center [567, 192] width 176 height 24
type input "[PERSON_NAME]/0966938926/0966938926"
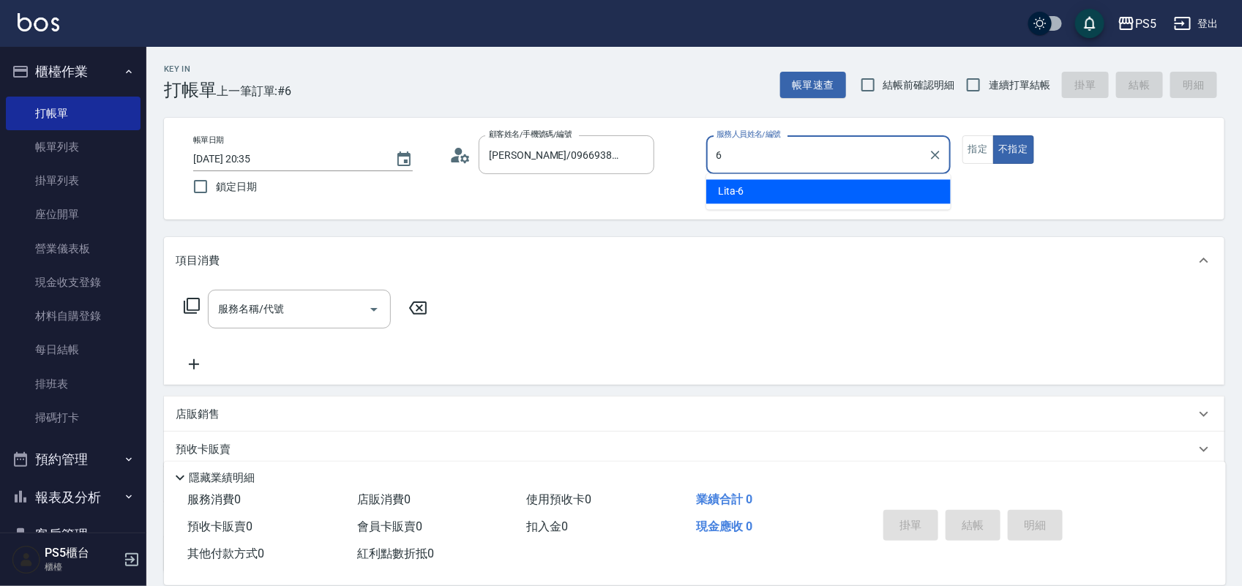
type input "Lita-6"
type button "false"
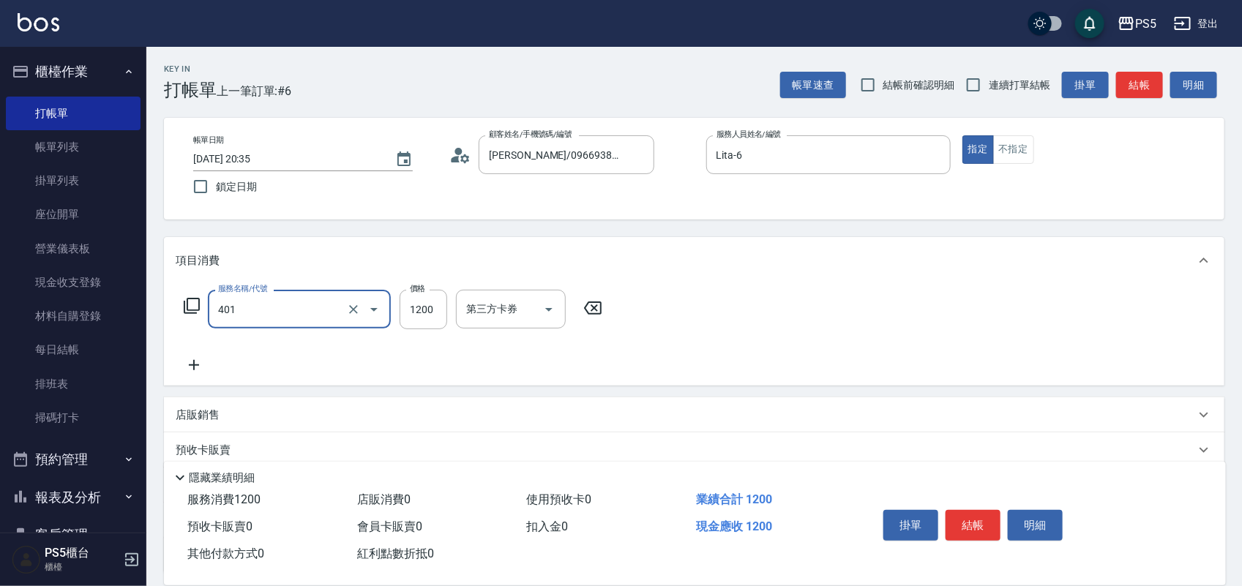
type input "基本染髮(401)"
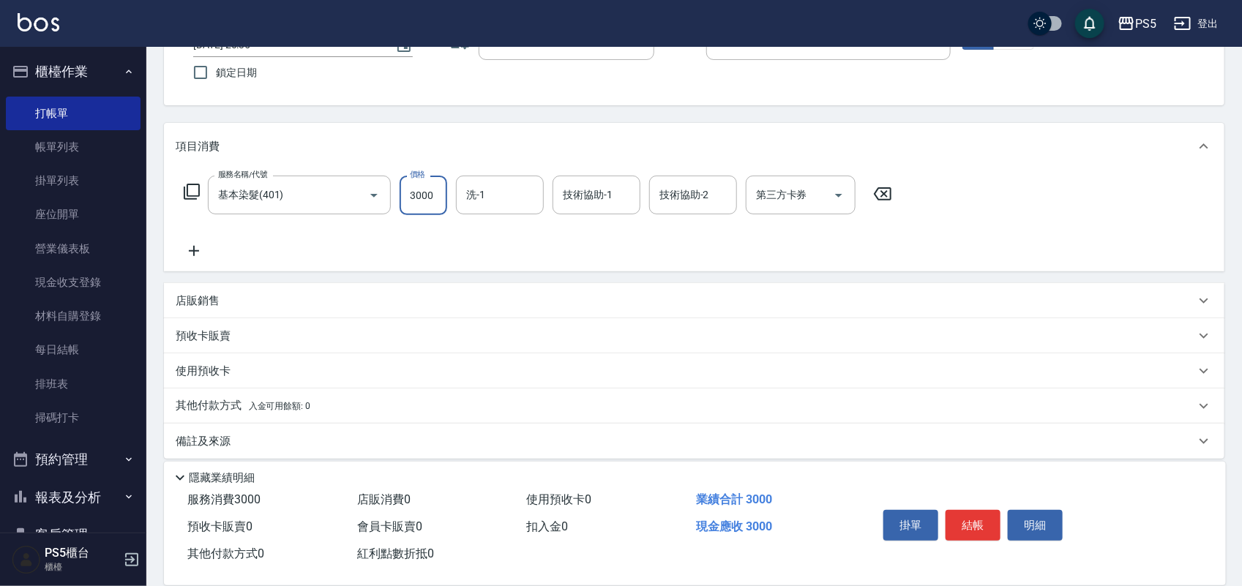
scroll to position [126, 0]
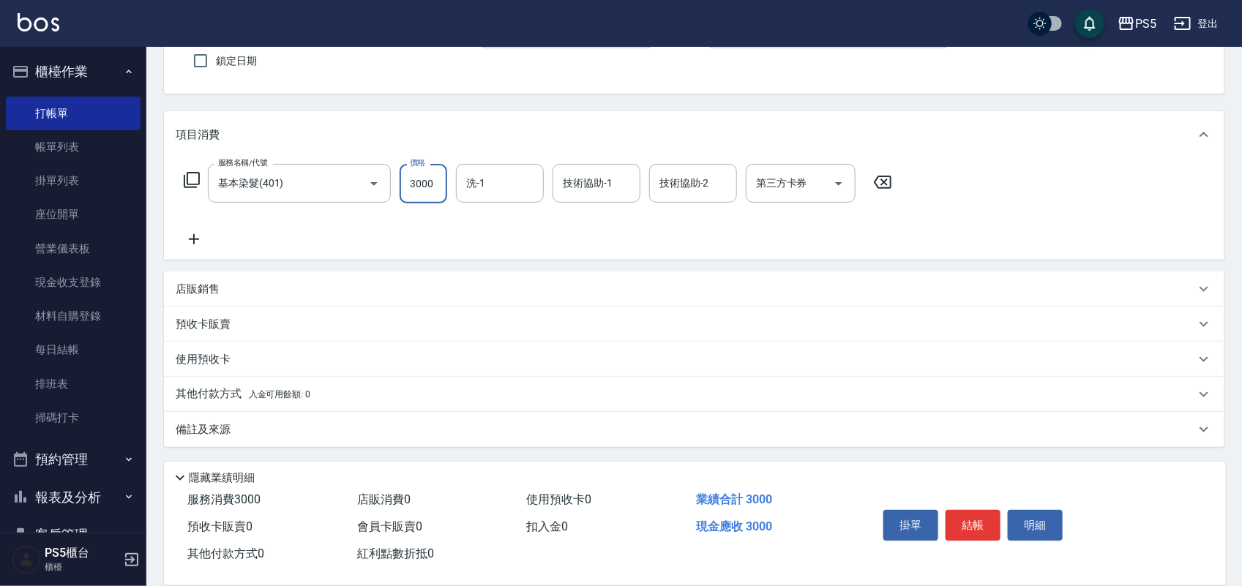
type input "3000"
click at [222, 393] on p "其他付款方式 入金可用餘額: 0" at bounding box center [243, 395] width 135 height 16
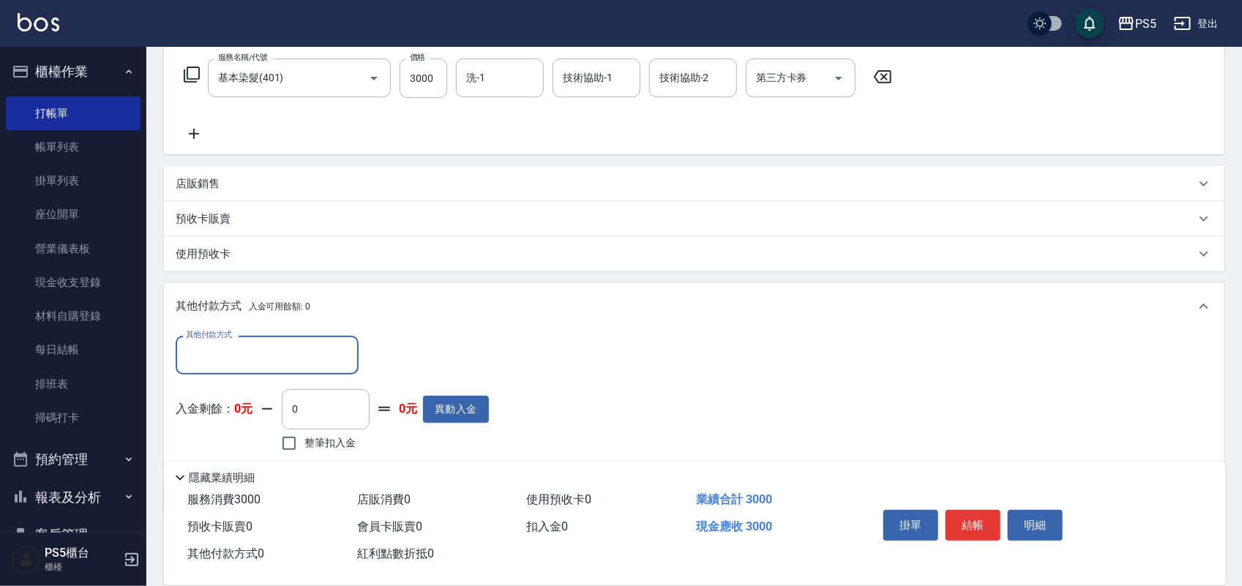
scroll to position [298, 0]
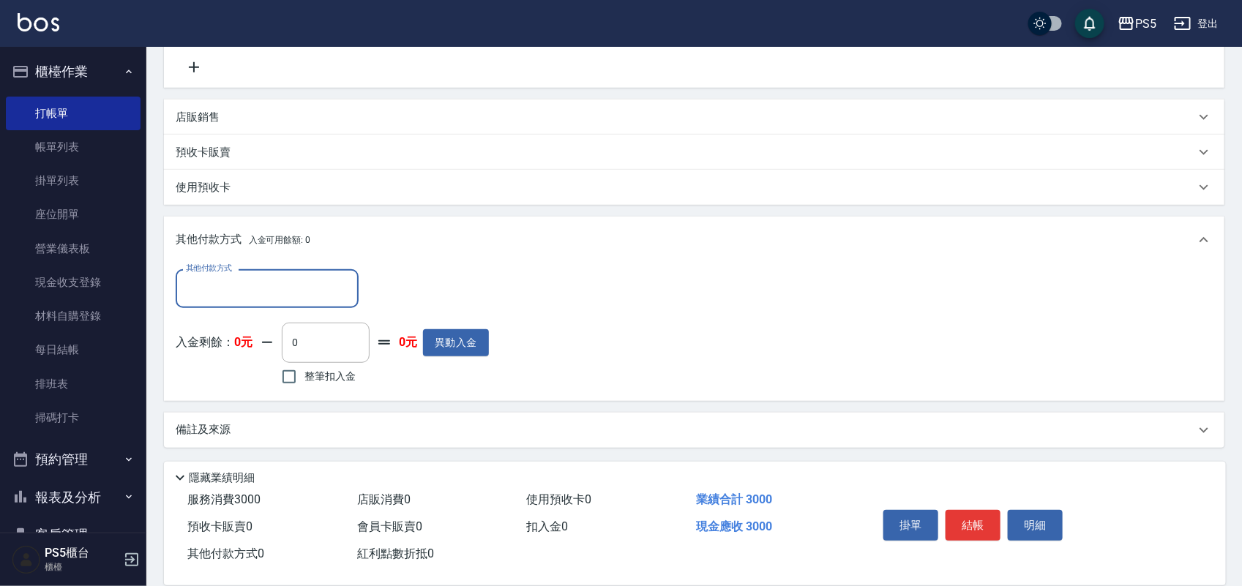
click at [267, 280] on input "其他付款方式" at bounding box center [267, 289] width 170 height 26
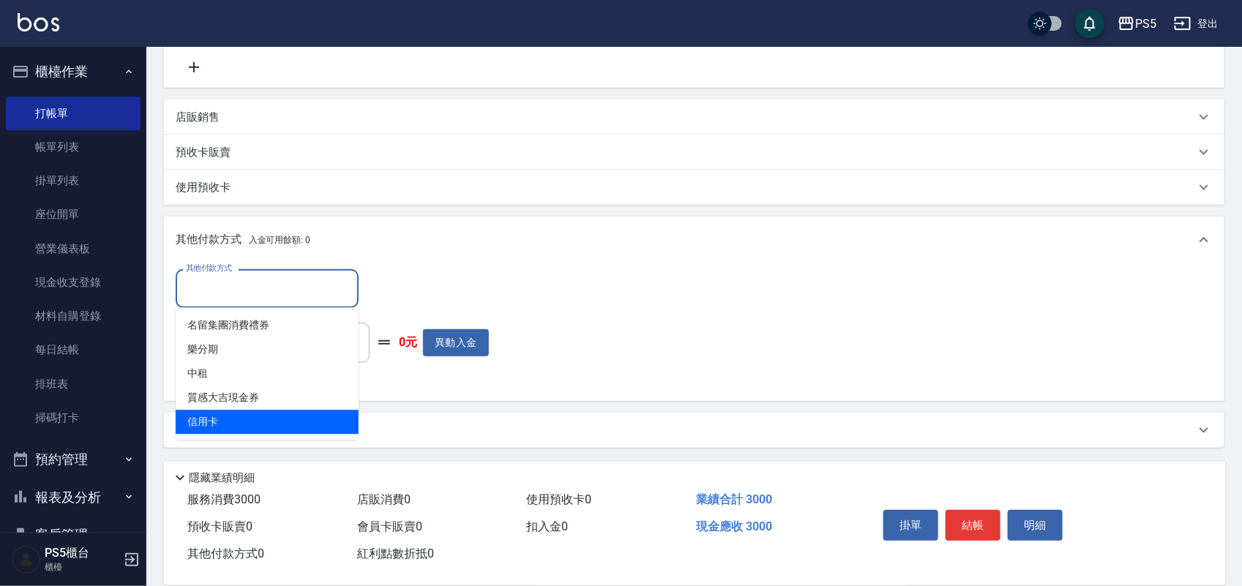
click at [243, 425] on span "信用卡" at bounding box center [267, 423] width 183 height 24
type input "信用卡"
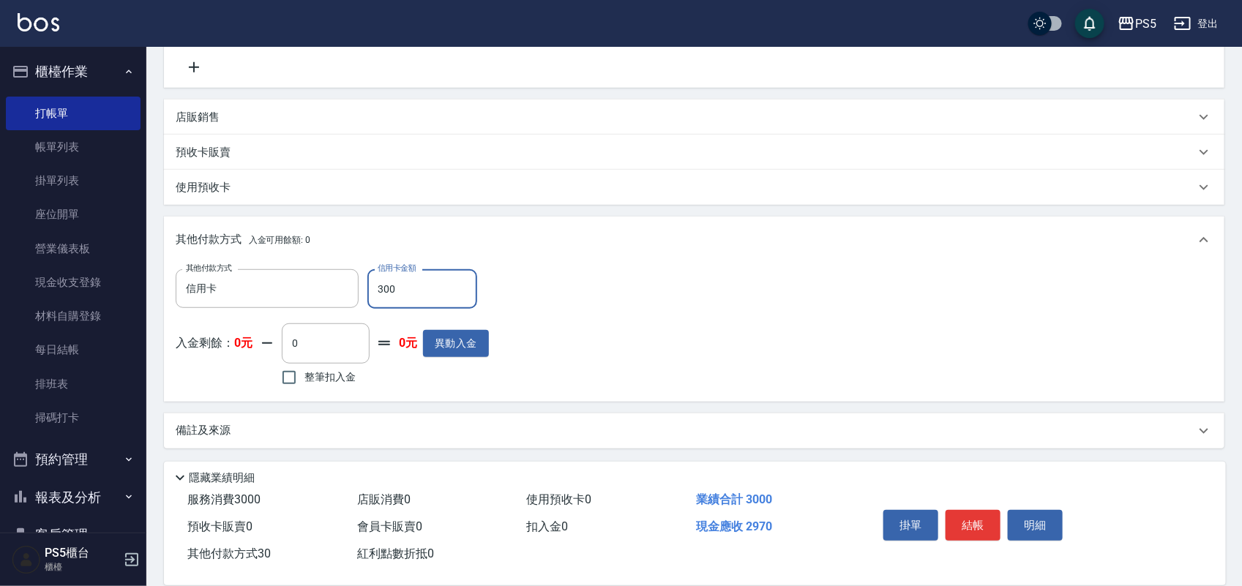
type input "3000"
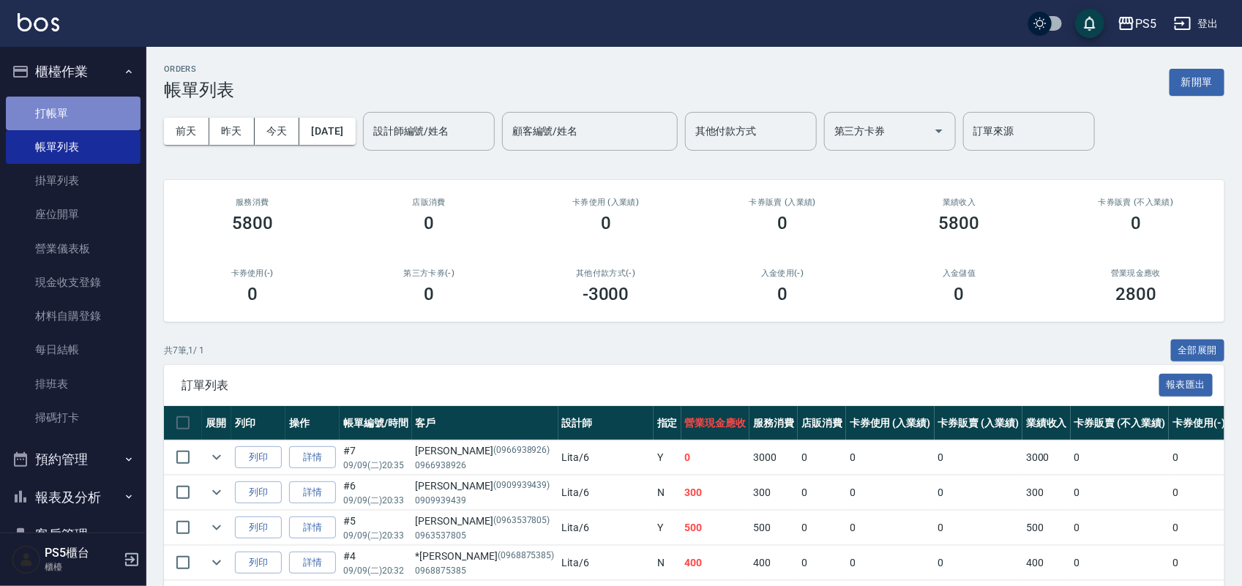
click at [74, 112] on link "打帳單" at bounding box center [73, 114] width 135 height 34
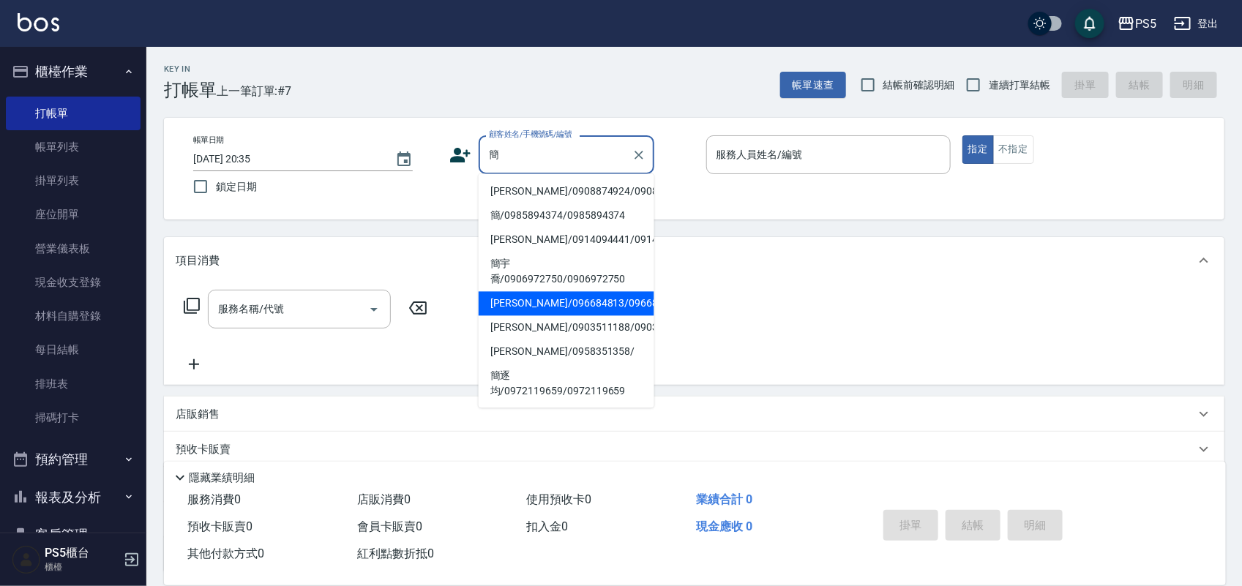
click at [572, 316] on li "[PERSON_NAME]/096684813/096684813" at bounding box center [567, 304] width 176 height 24
type input "[PERSON_NAME]/096684813/096684813"
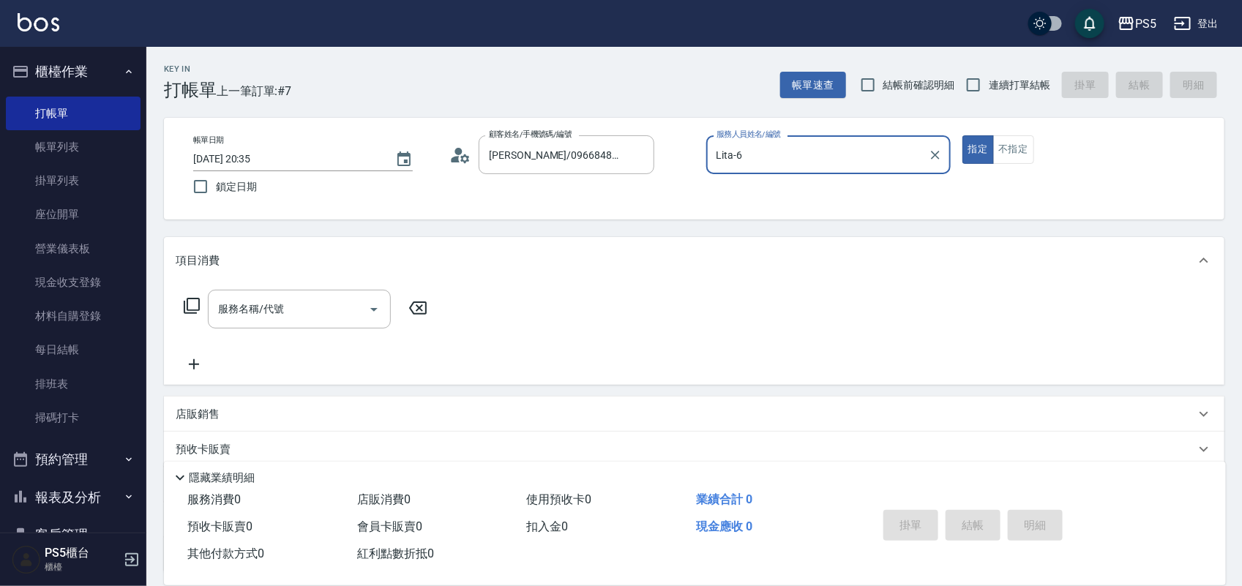
type input "Lita-6"
click at [963, 135] on button "指定" at bounding box center [978, 149] width 31 height 29
type button "true"
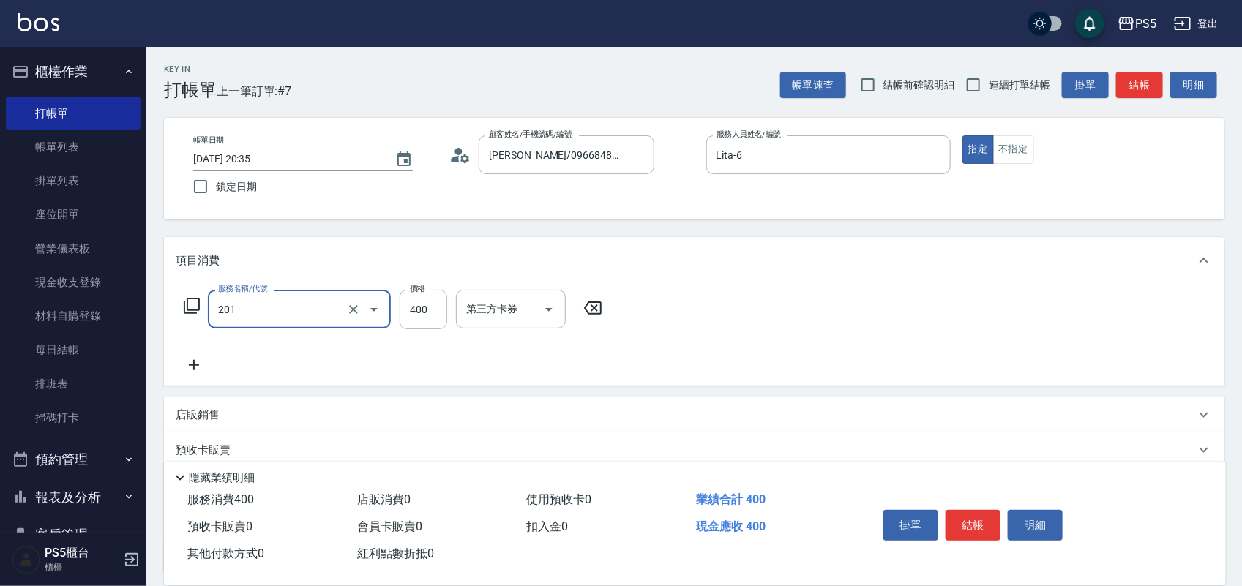
type input "洗剪400(201)"
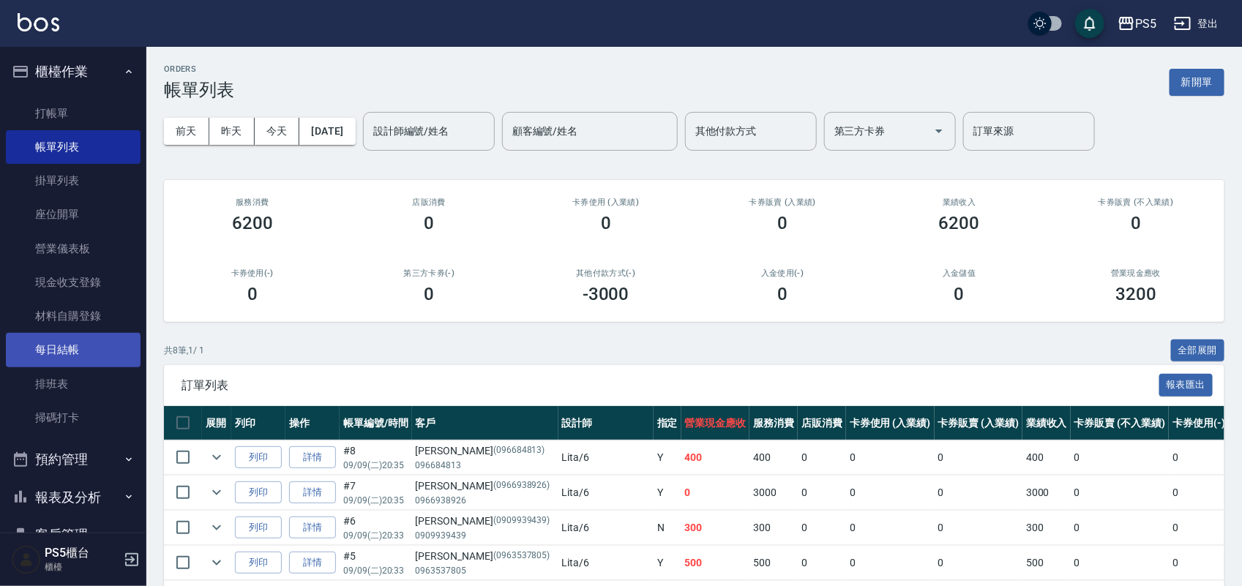
click at [88, 351] on link "每日結帳" at bounding box center [73, 350] width 135 height 34
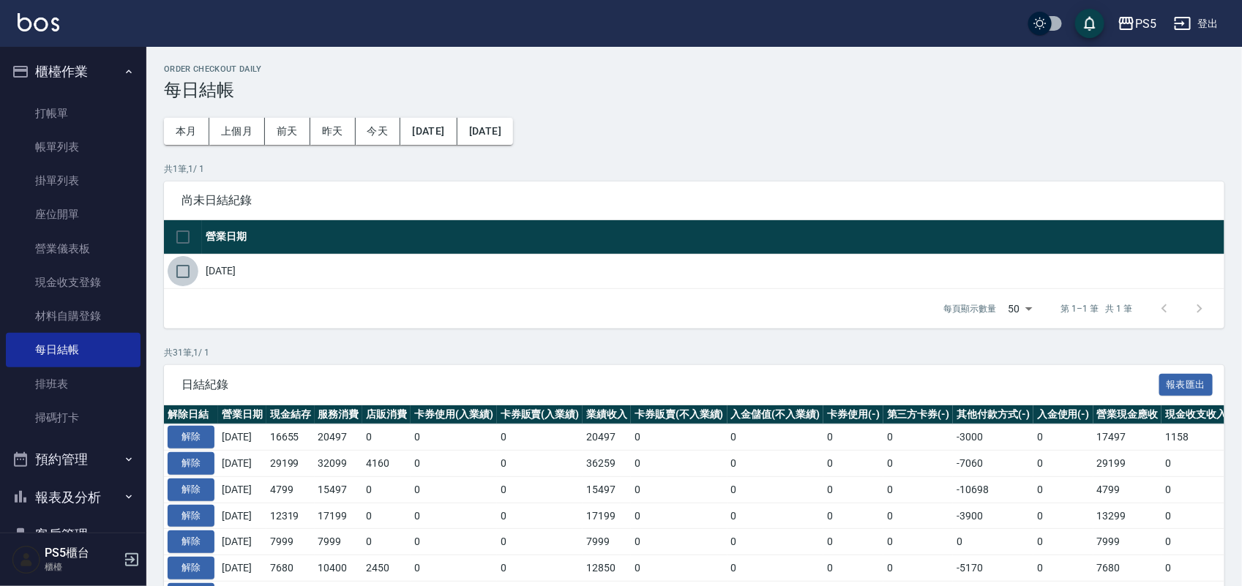
click at [187, 271] on input "checkbox" at bounding box center [183, 271] width 31 height 31
checkbox input "true"
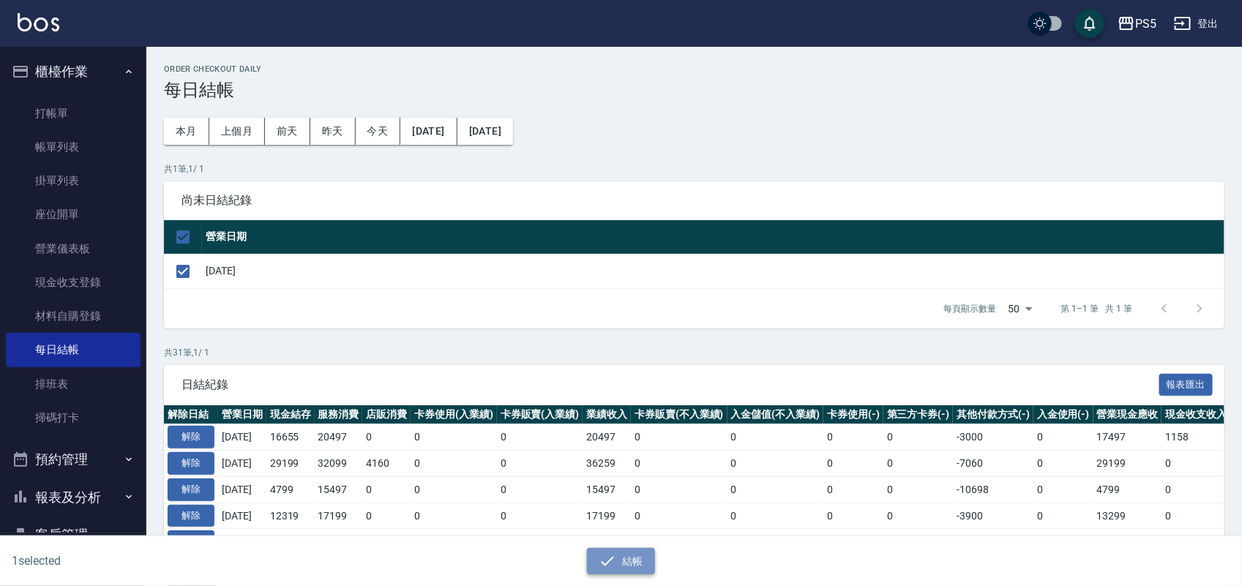
click at [638, 568] on button "結帳" at bounding box center [621, 561] width 68 height 27
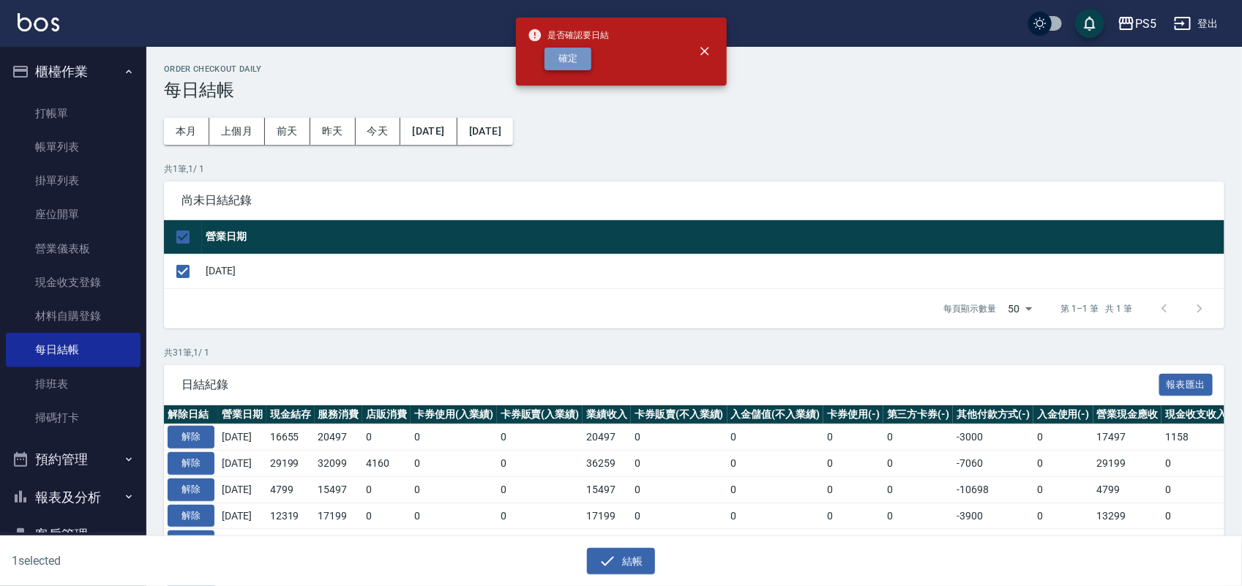
click at [577, 60] on button "確定" at bounding box center [568, 59] width 47 height 23
checkbox input "false"
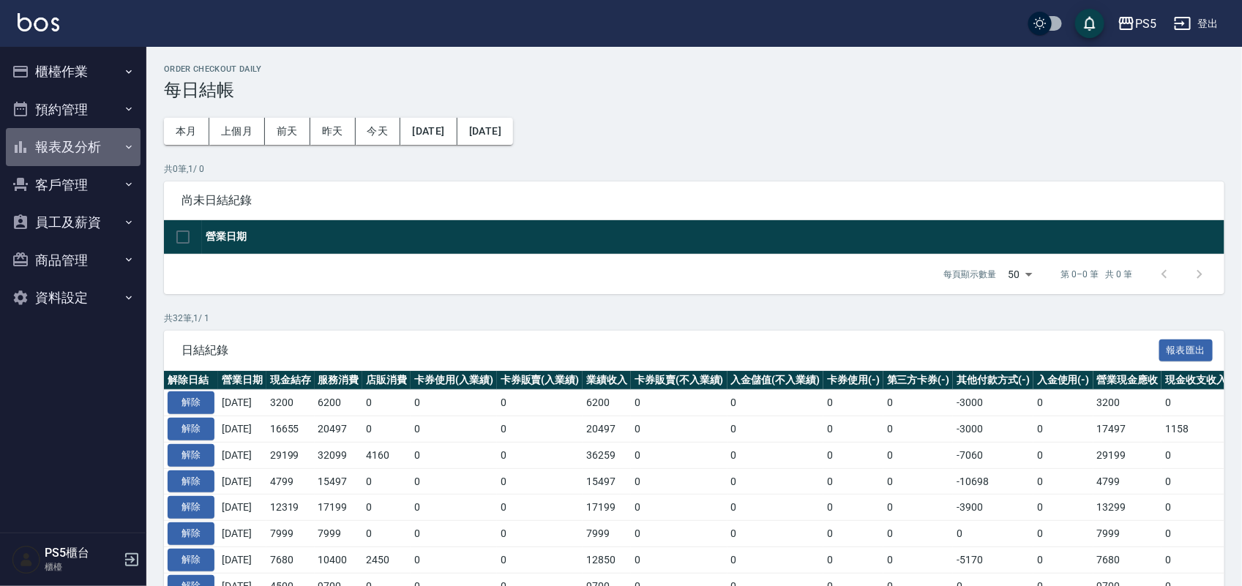
click at [89, 154] on button "報表及分析" at bounding box center [73, 147] width 135 height 38
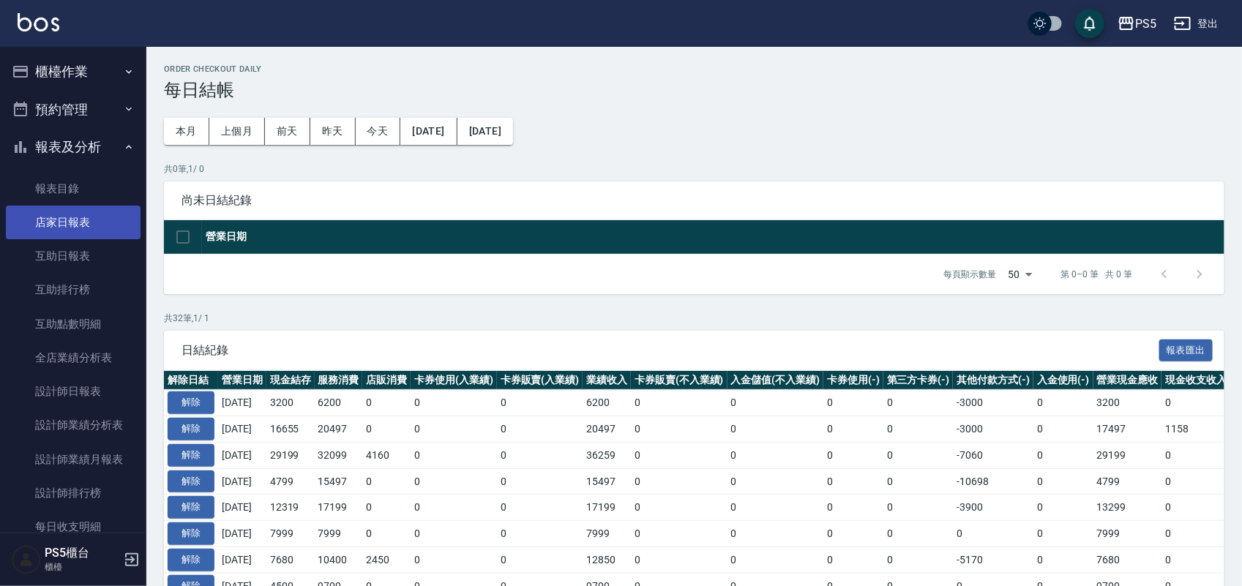
click at [84, 222] on link "店家日報表" at bounding box center [73, 223] width 135 height 34
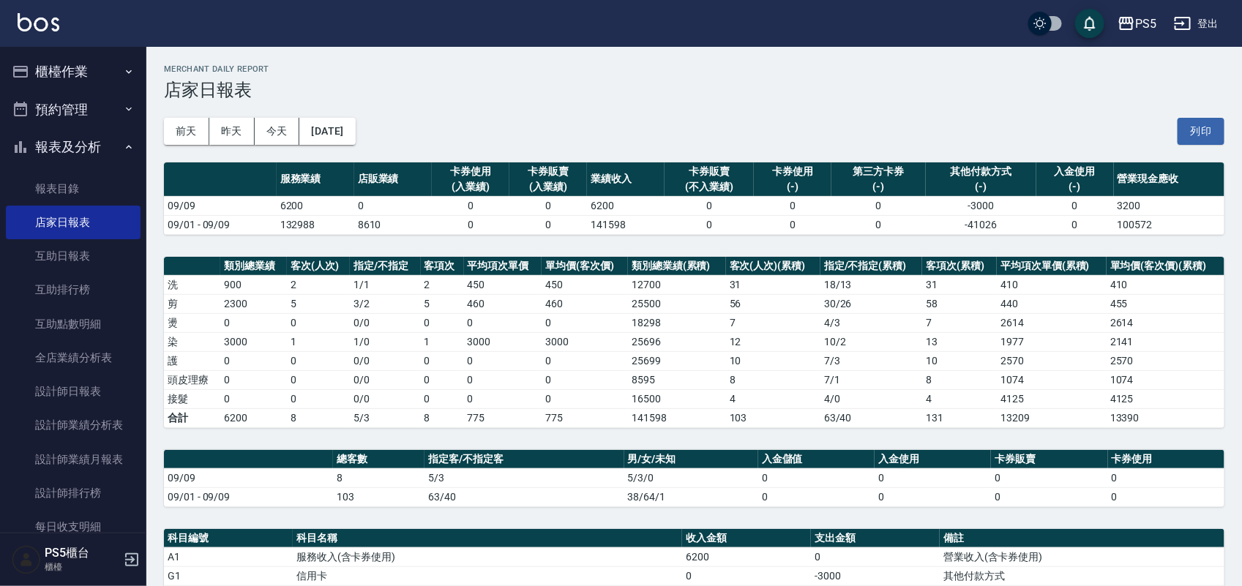
click at [97, 59] on button "櫃檯作業" at bounding box center [73, 72] width 135 height 38
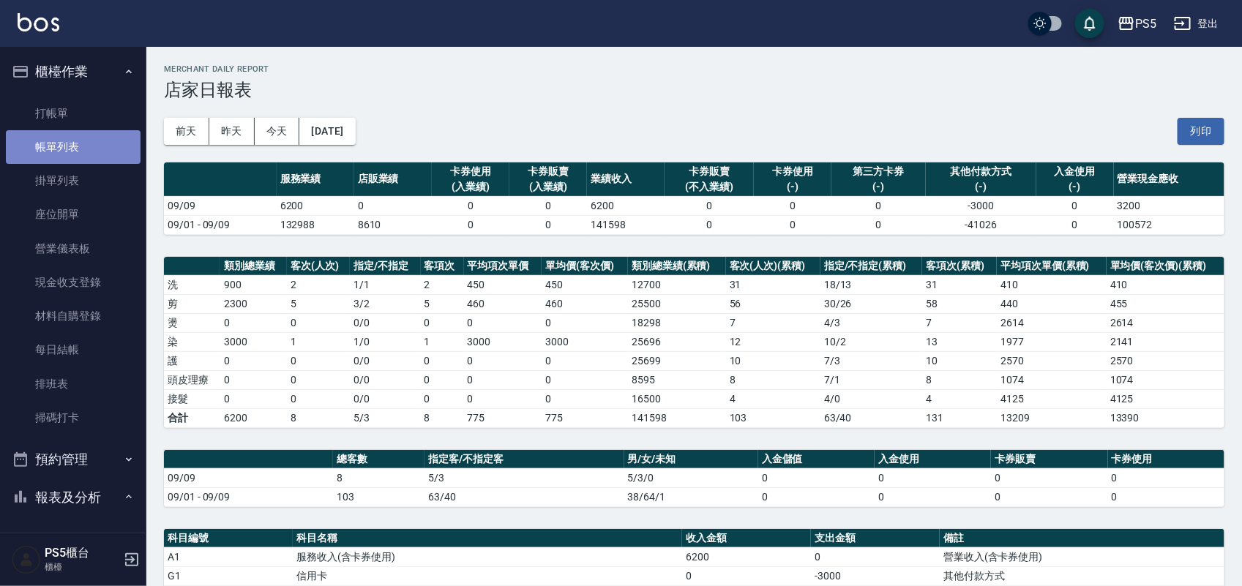
click at [82, 137] on link "帳單列表" at bounding box center [73, 147] width 135 height 34
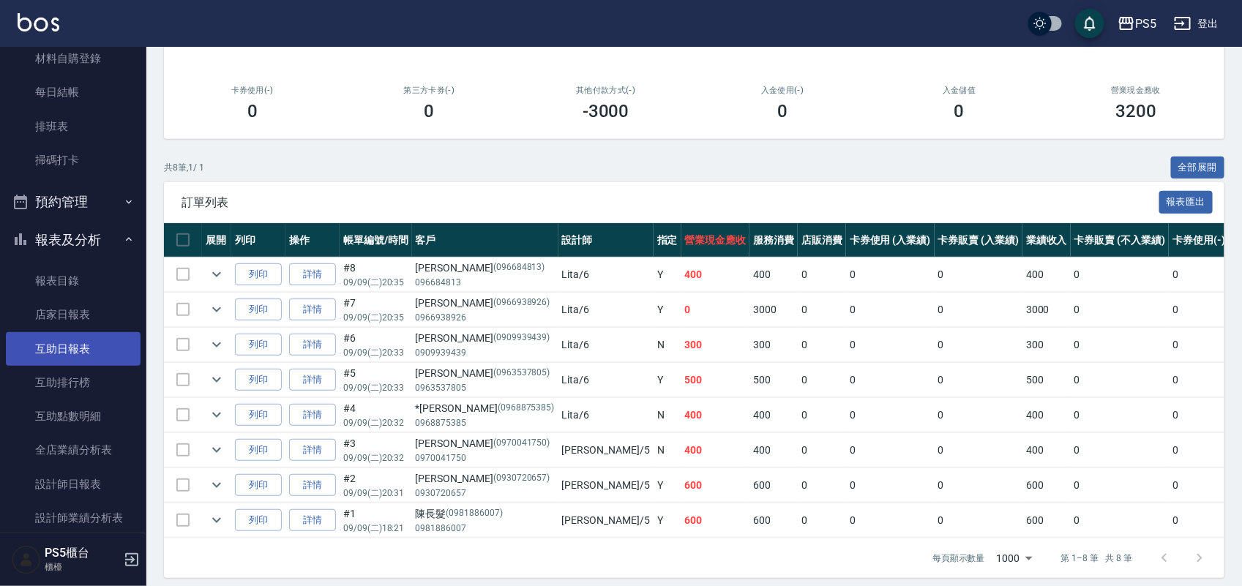
scroll to position [275, 0]
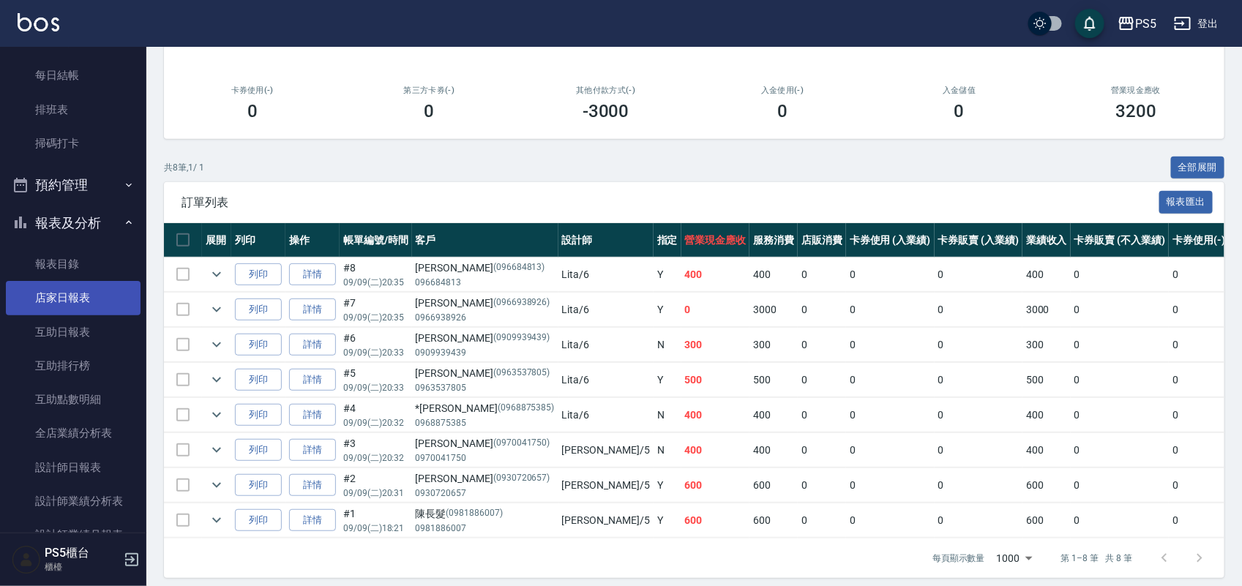
click at [78, 291] on link "店家日報表" at bounding box center [73, 298] width 135 height 34
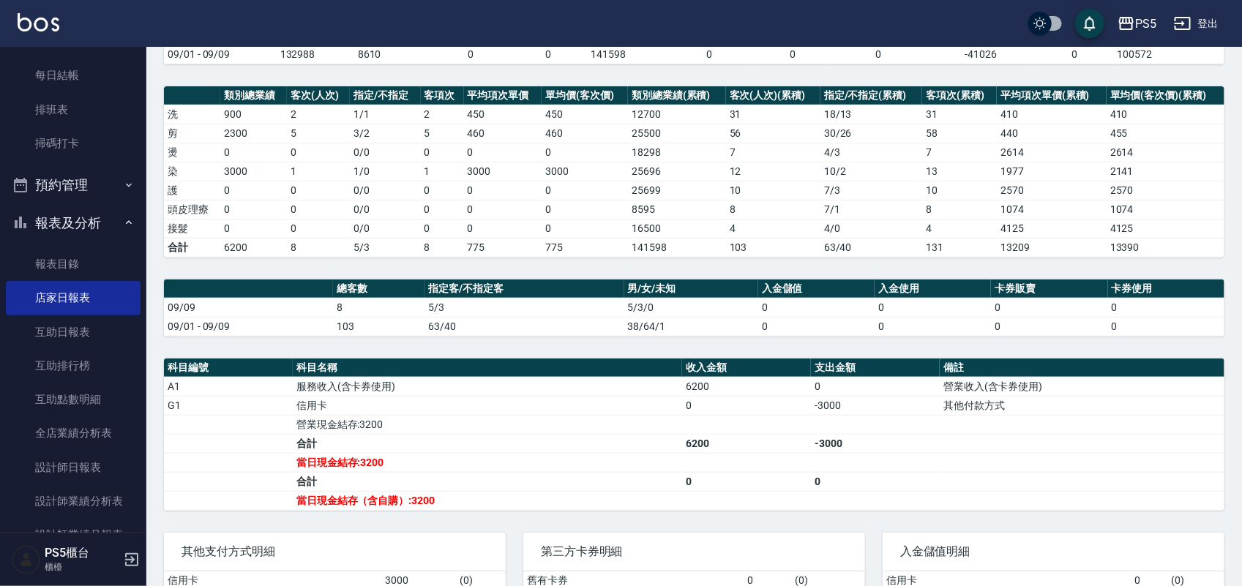
scroll to position [183, 0]
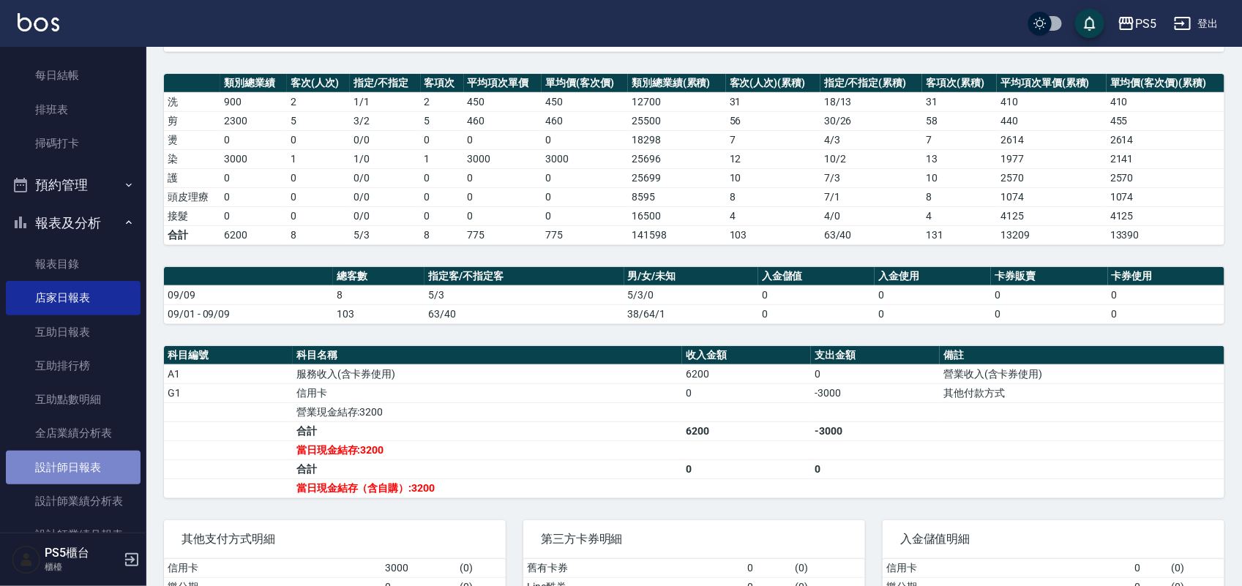
click at [105, 466] on link "設計師日報表" at bounding box center [73, 468] width 135 height 34
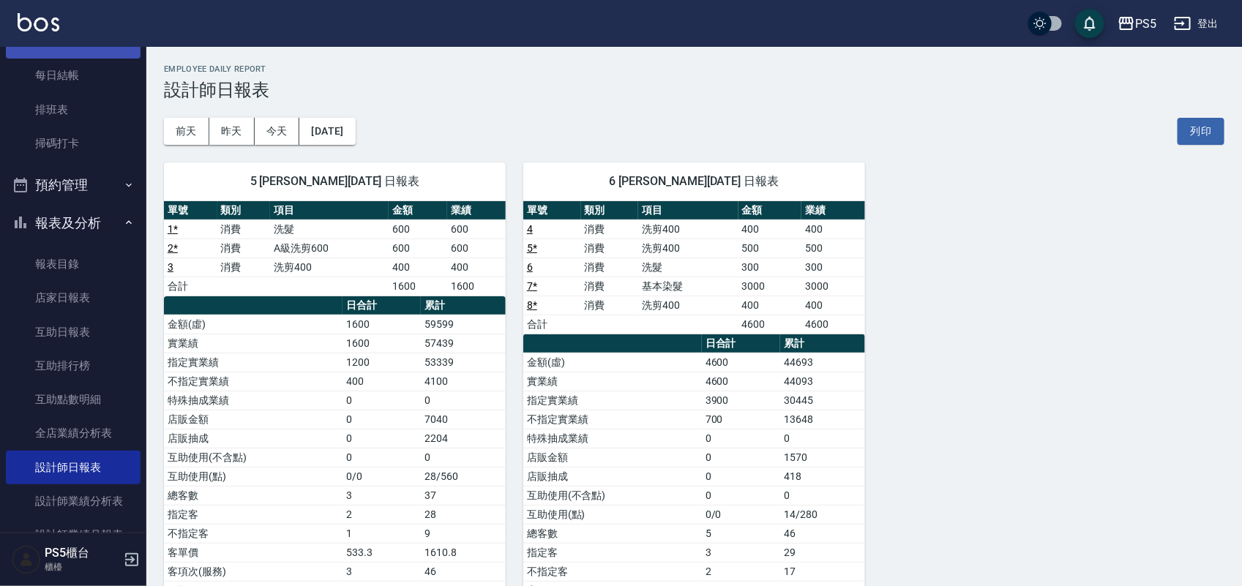
scroll to position [366, 0]
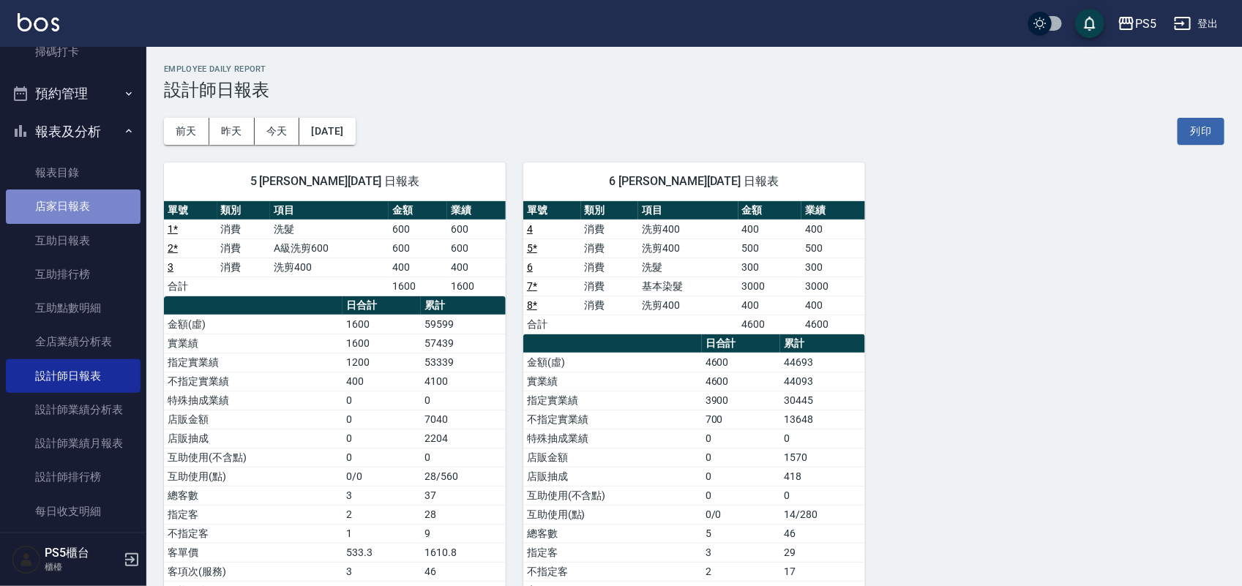
click at [82, 199] on link "店家日報表" at bounding box center [73, 207] width 135 height 34
